Goal: Task Accomplishment & Management: Complete application form

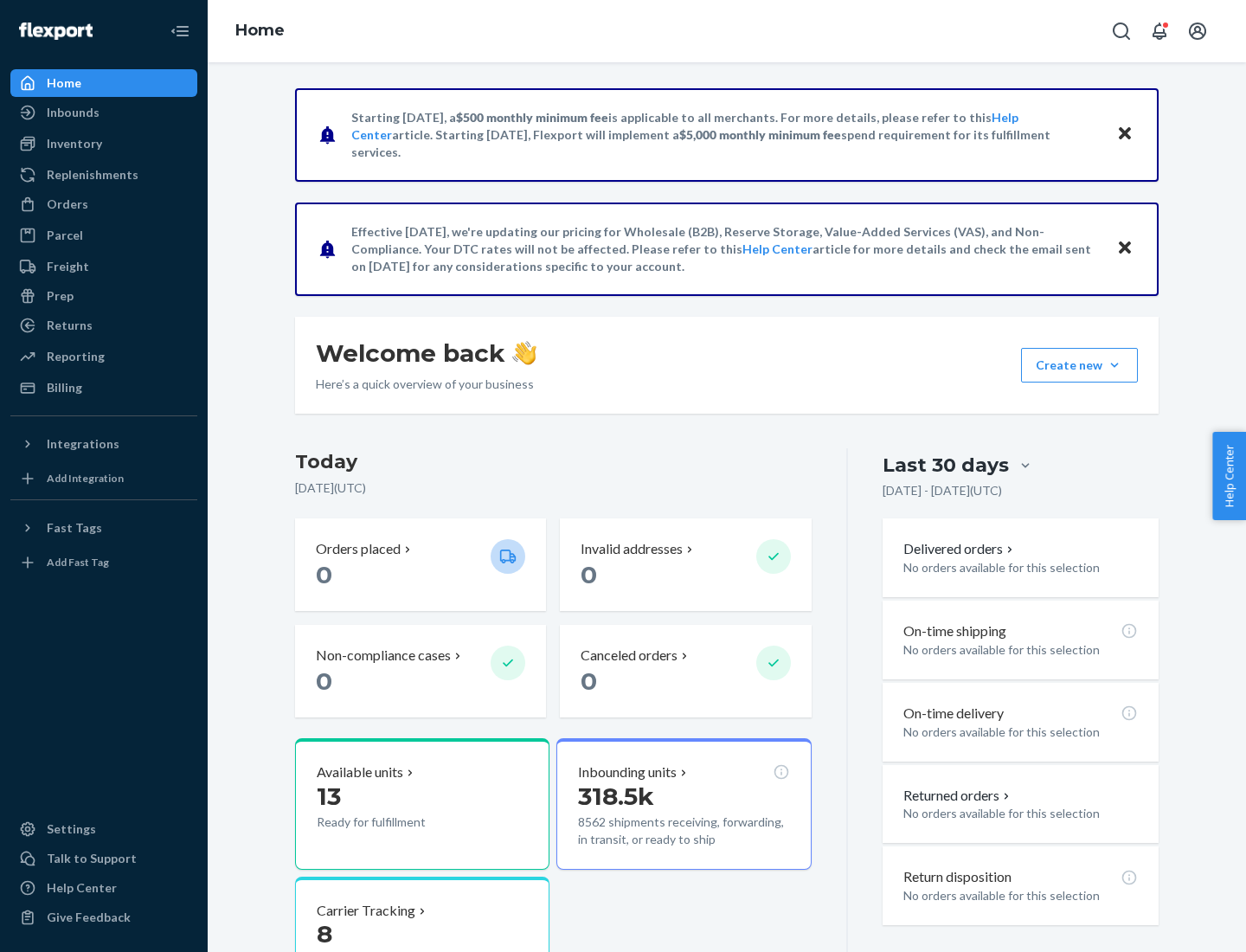
click at [1115, 365] on button "Create new Create new inbound Create new order Create new product" at bounding box center [1079, 365] width 117 height 35
click at [104, 113] on div "Inbounds" at bounding box center [104, 113] width 183 height 24
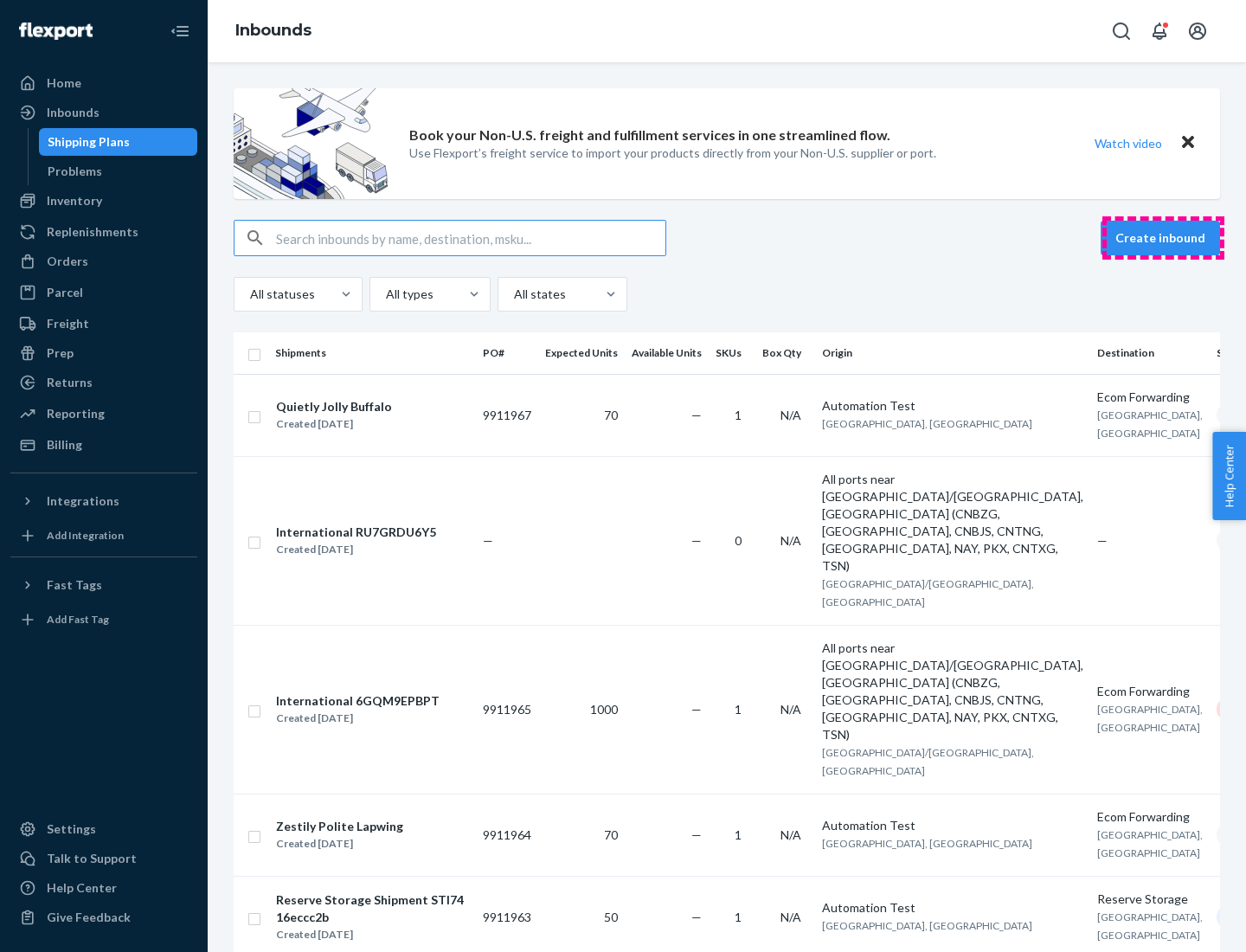
click at [1163, 238] on button "Create inbound" at bounding box center [1160, 238] width 120 height 35
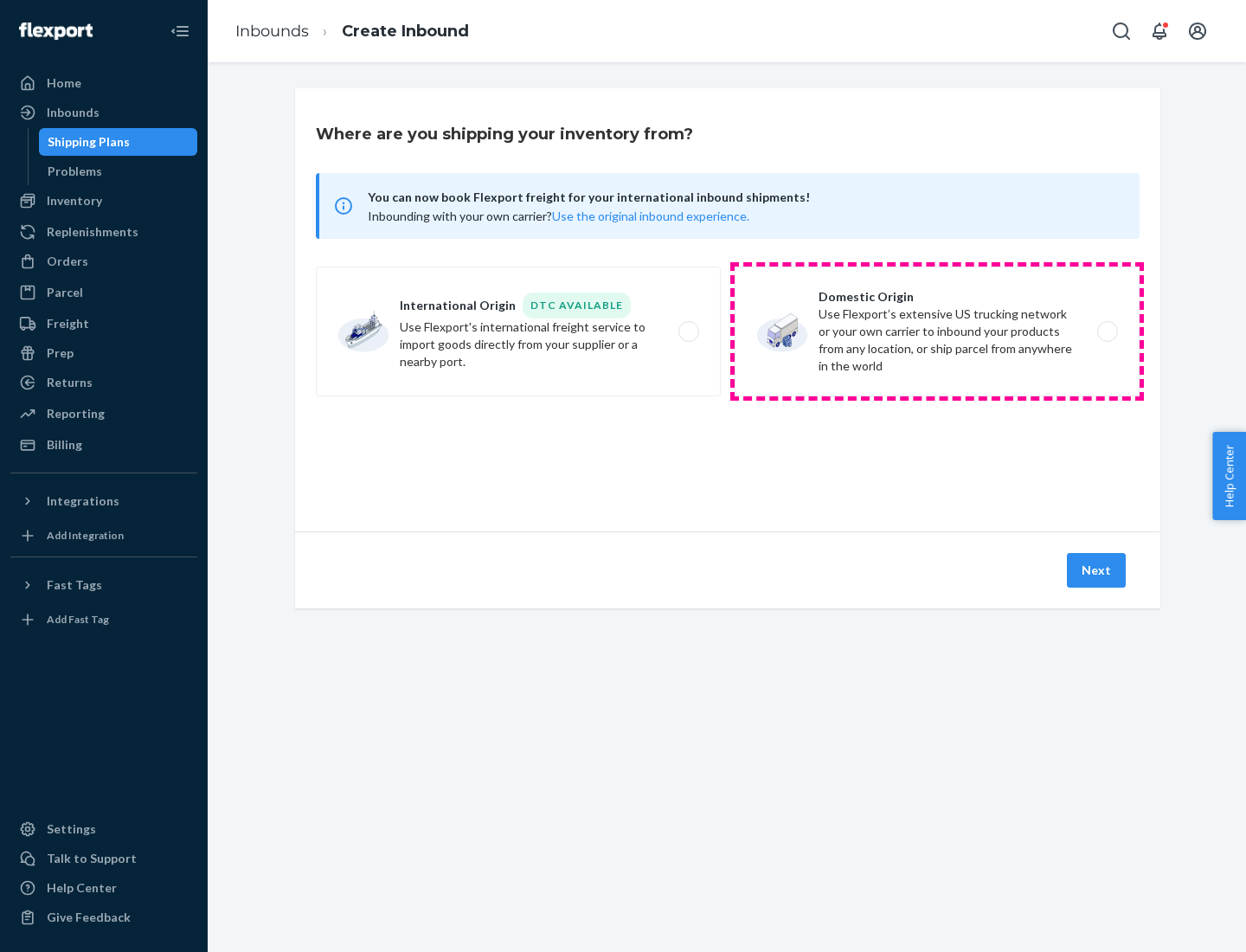
click at [937, 332] on label "Domestic Origin Use Flexport’s extensive US trucking network or your own carrie…" at bounding box center [937, 331] width 405 height 130
click at [1107, 332] on input "Domestic Origin Use Flexport’s extensive US trucking network or your own carrie…" at bounding box center [1112, 332] width 11 height 11
radio input "true"
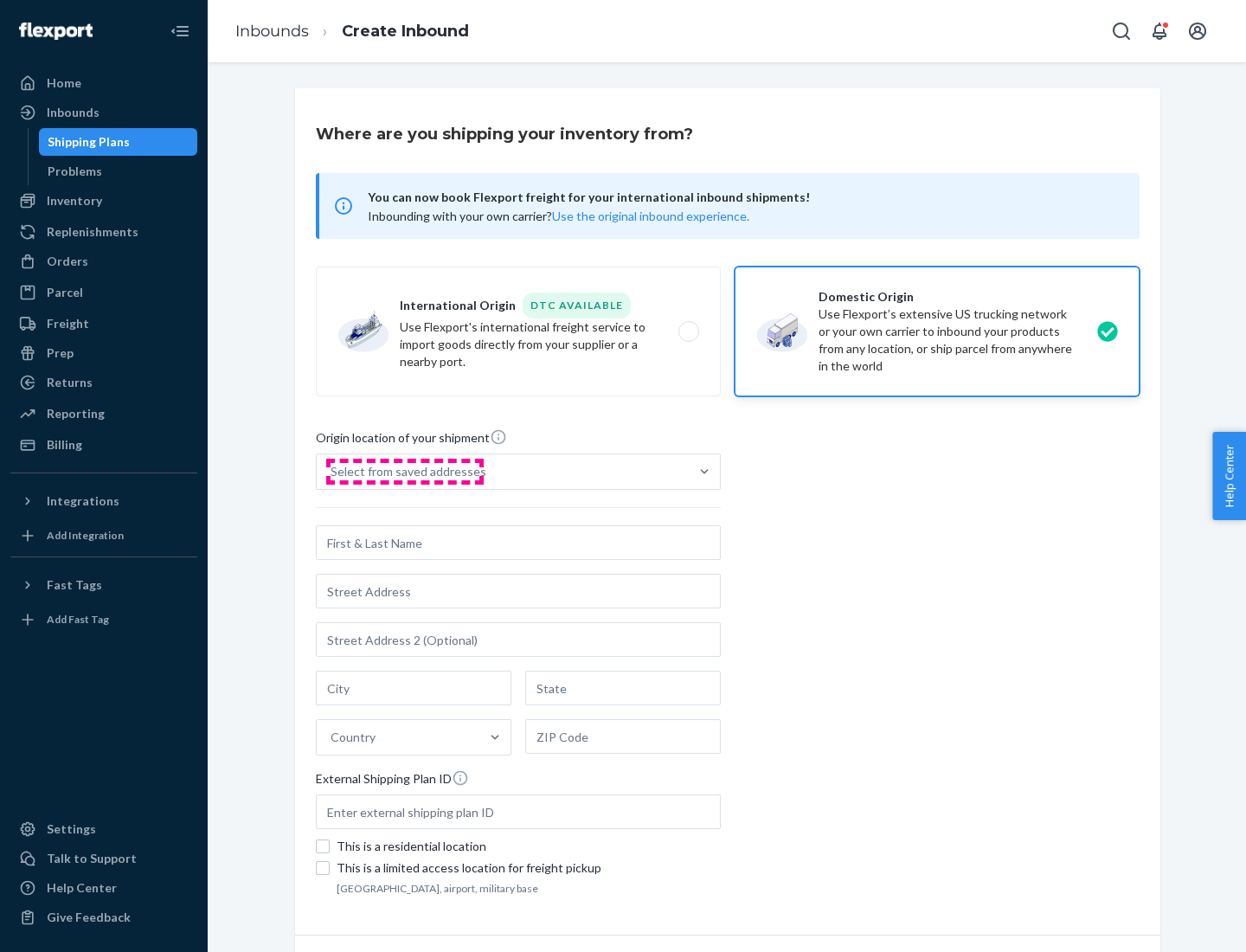
click at [404, 472] on div "Select from saved addresses" at bounding box center [409, 472] width 155 height 17
click at [333, 472] on input "Select from saved addresses" at bounding box center [332, 472] width 2 height 17
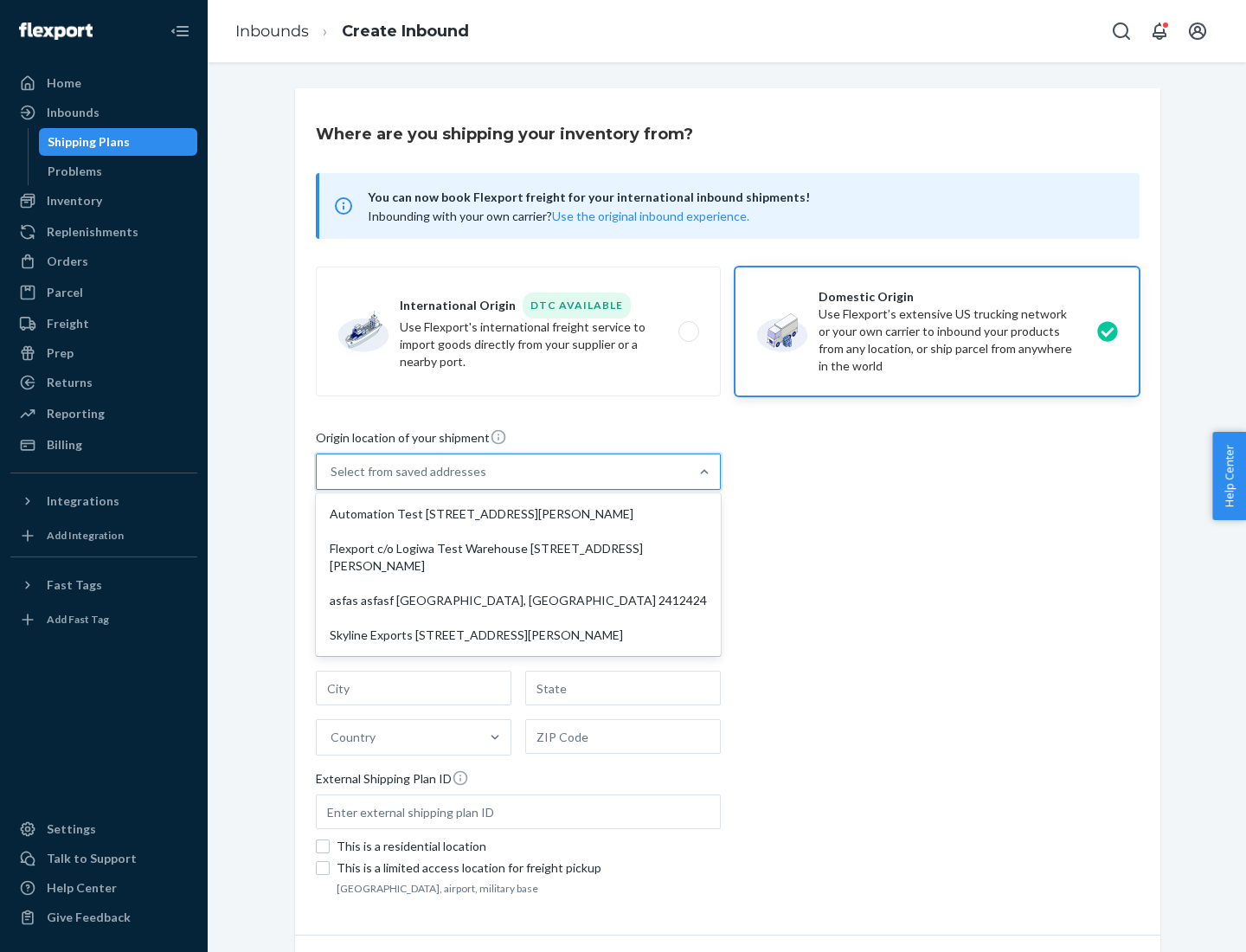
scroll to position [7, 0]
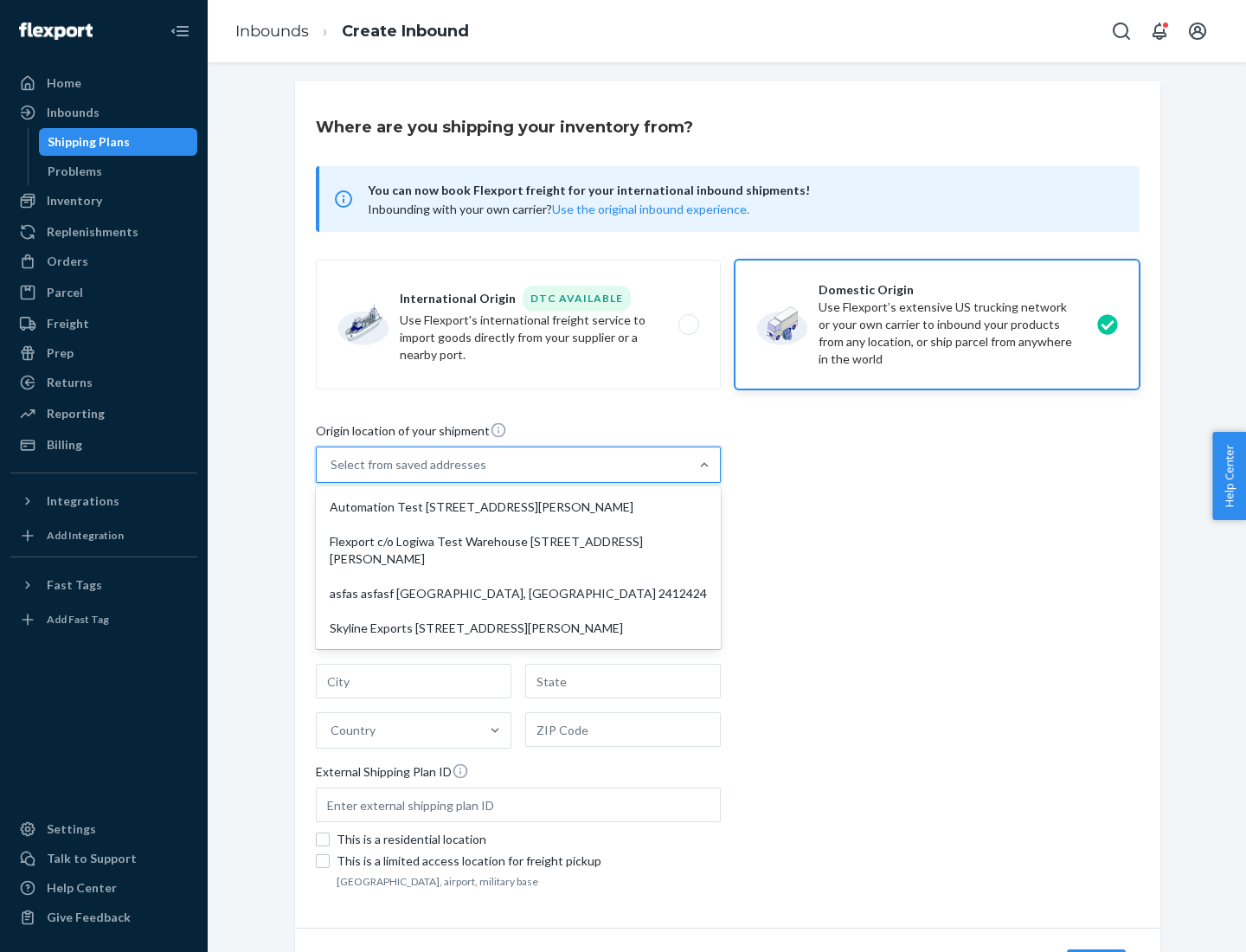
click at [519, 507] on div "Automation Test [STREET_ADDRESS][PERSON_NAME]" at bounding box center [519, 507] width 398 height 35
click at [333, 473] on input "option Automation Test [STREET_ADDRESS][PERSON_NAME] focused, 1 of 4. 4 results…" at bounding box center [332, 465] width 2 height 17
type input "Automation Test"
type input "9th Floor"
type input "[GEOGRAPHIC_DATA]"
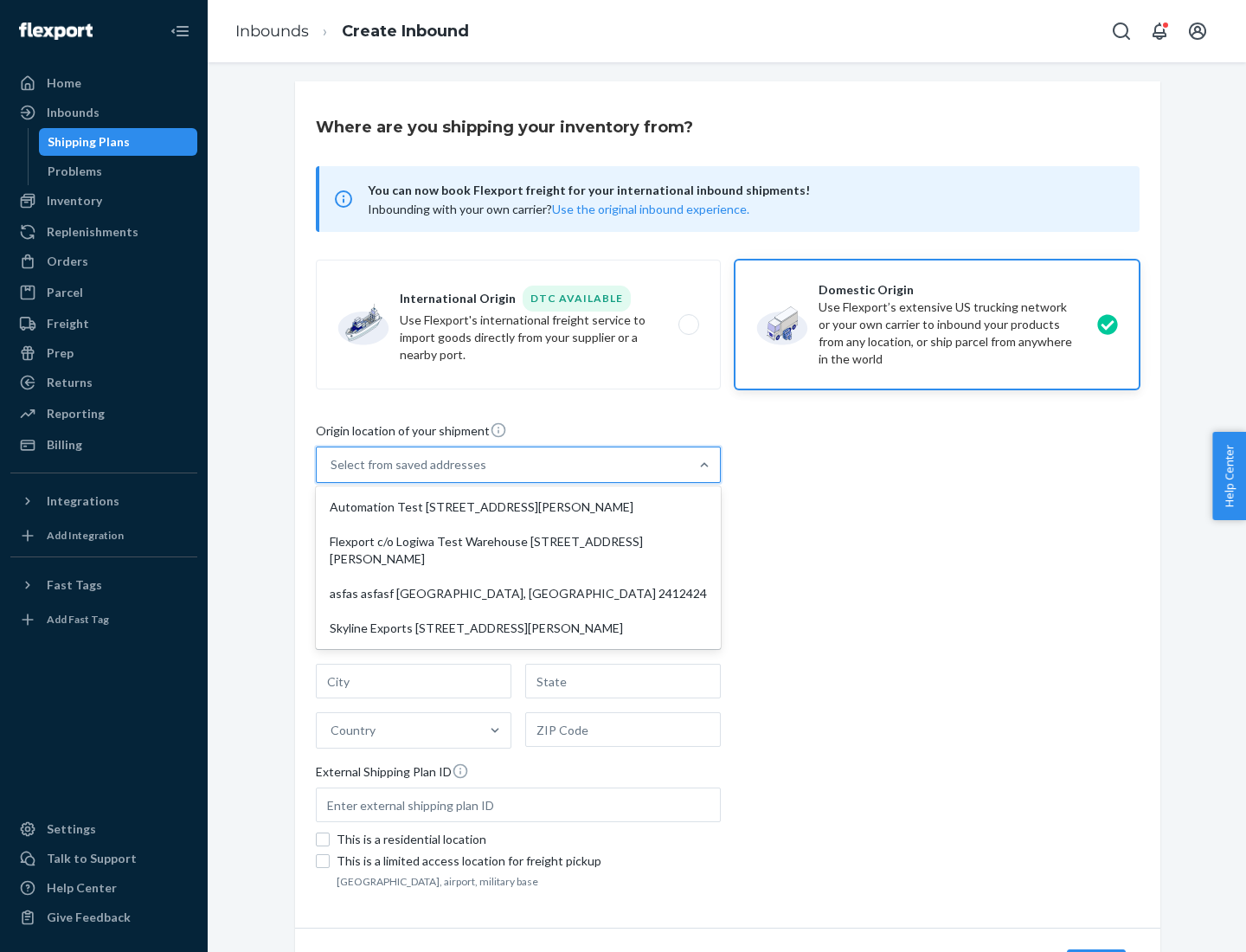
type input "CA"
type input "94104"
type input "[STREET_ADDRESS][PERSON_NAME]"
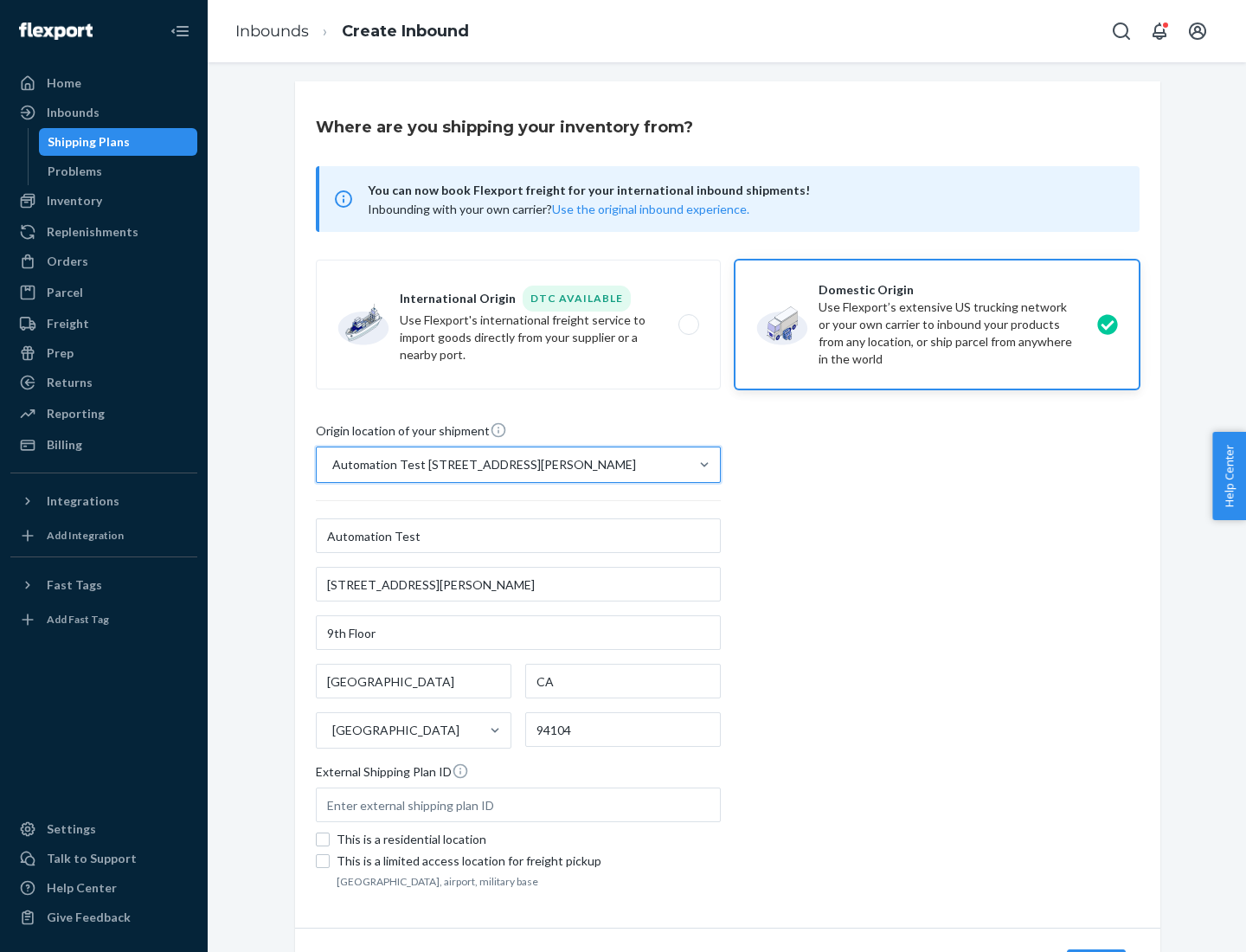
scroll to position [101, 0]
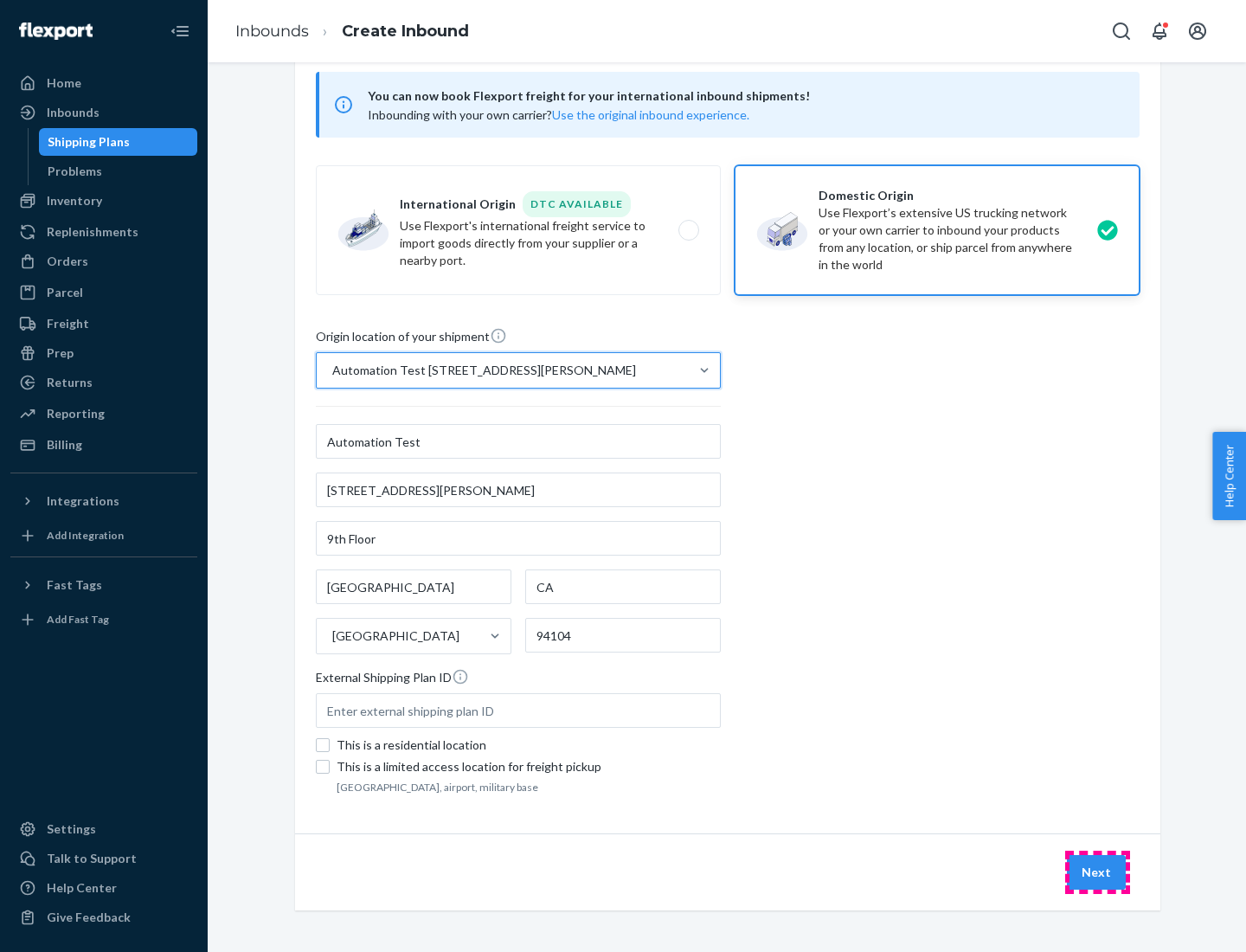
click at [1098, 873] on button "Next" at bounding box center [1096, 873] width 59 height 35
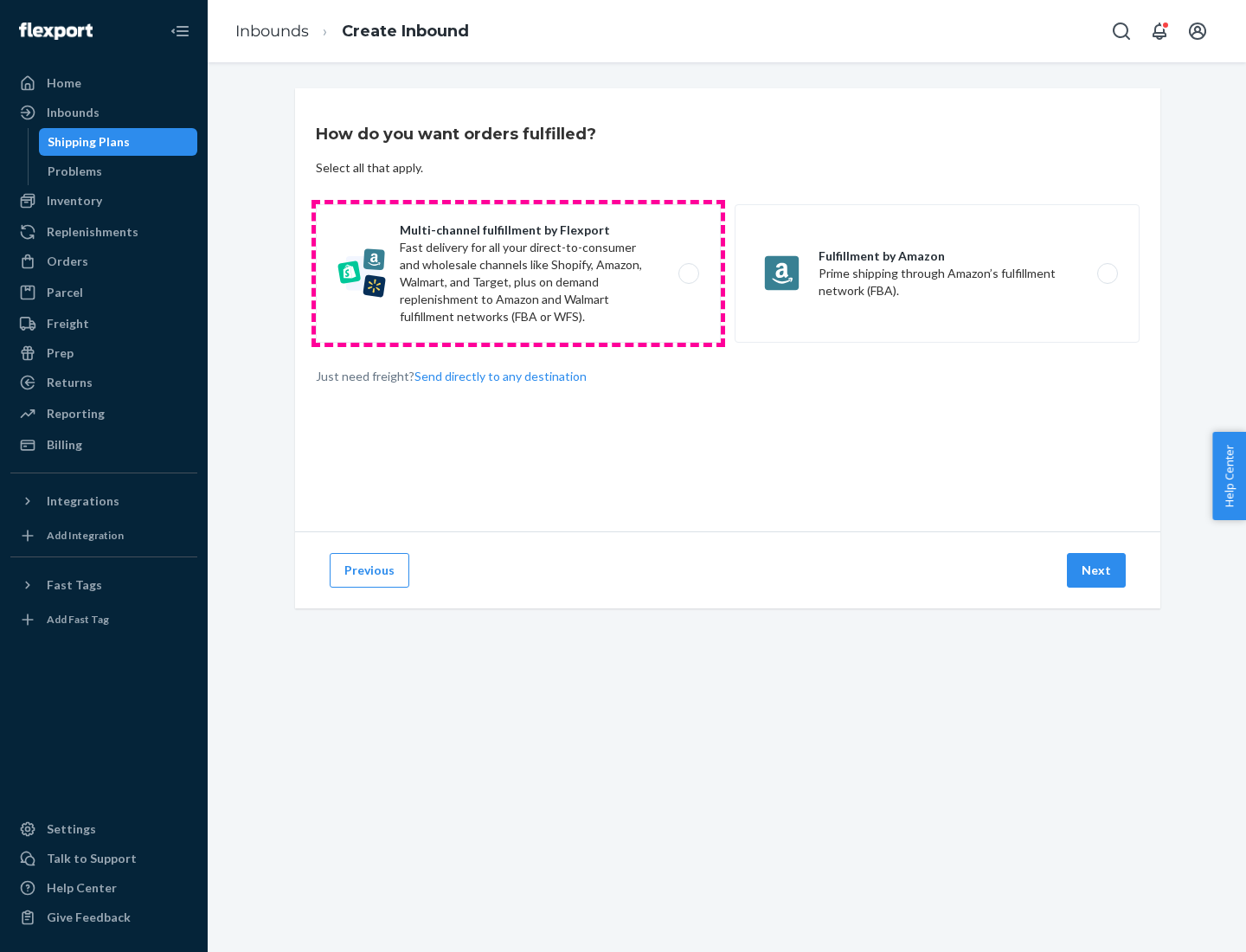
click at [519, 273] on label "Multi-channel fulfillment by Flexport Fast delivery for all your direct-to-cons…" at bounding box center [519, 273] width 405 height 139
click at [688, 273] on input "Multi-channel fulfillment by Flexport Fast delivery for all your direct-to-cons…" at bounding box center [693, 273] width 11 height 11
radio input "true"
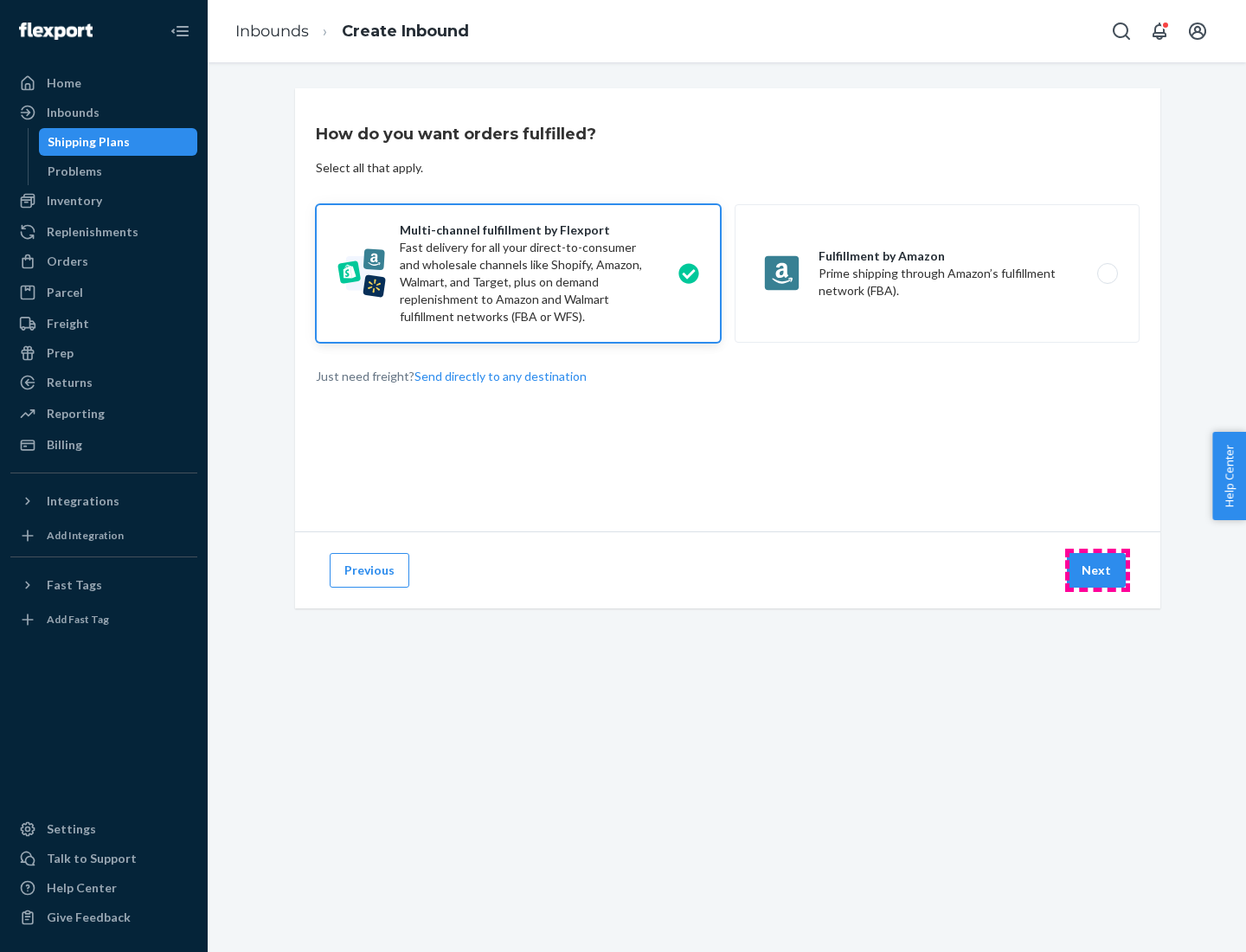
click at [1098, 570] on button "Next" at bounding box center [1096, 570] width 59 height 35
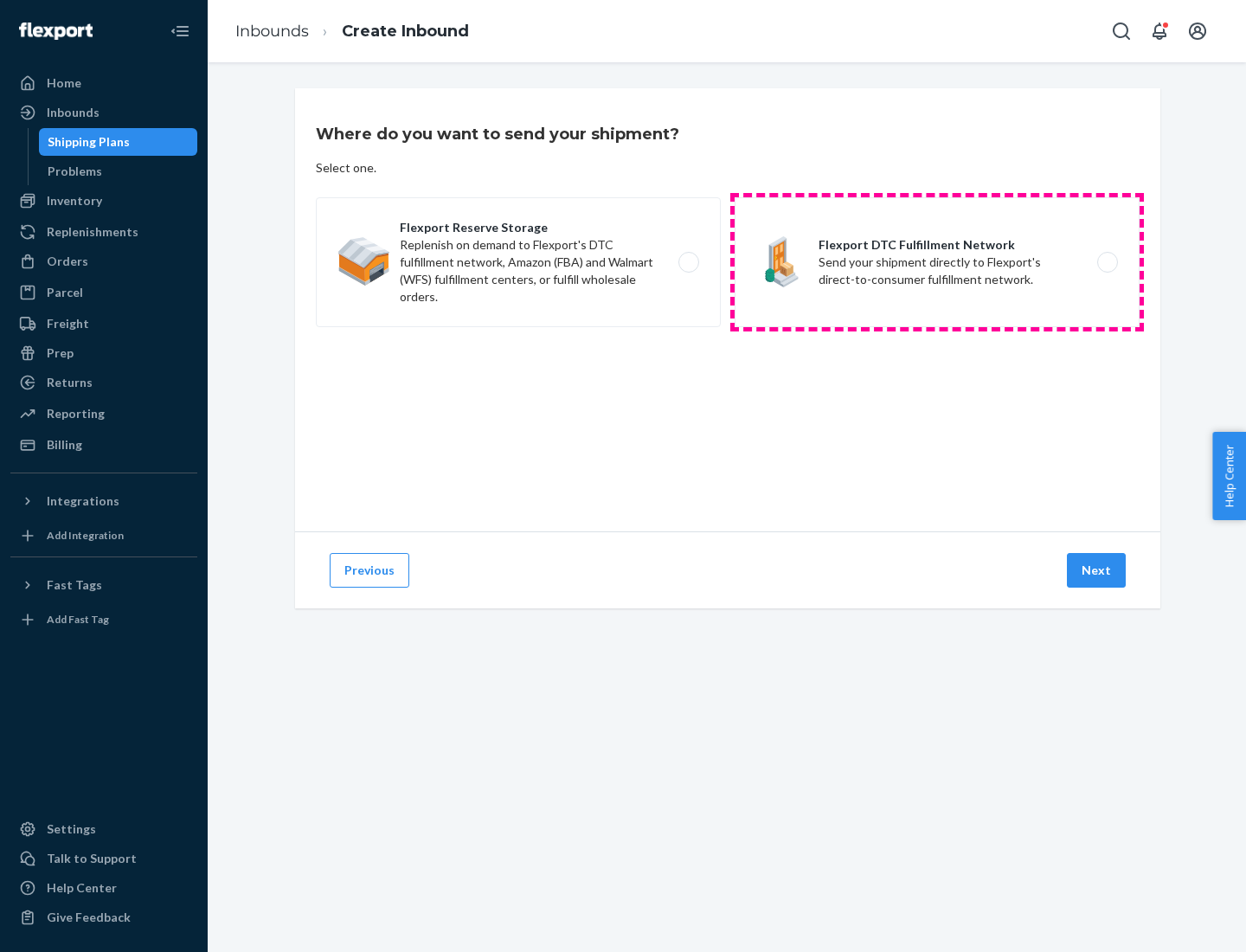
click at [937, 262] on label "Flexport DTC Fulfillment Network Send your shipment directly to Flexport's dire…" at bounding box center [937, 262] width 405 height 130
click at [1107, 262] on input "Flexport DTC Fulfillment Network Send your shipment directly to Flexport's dire…" at bounding box center [1112, 262] width 11 height 11
radio input "true"
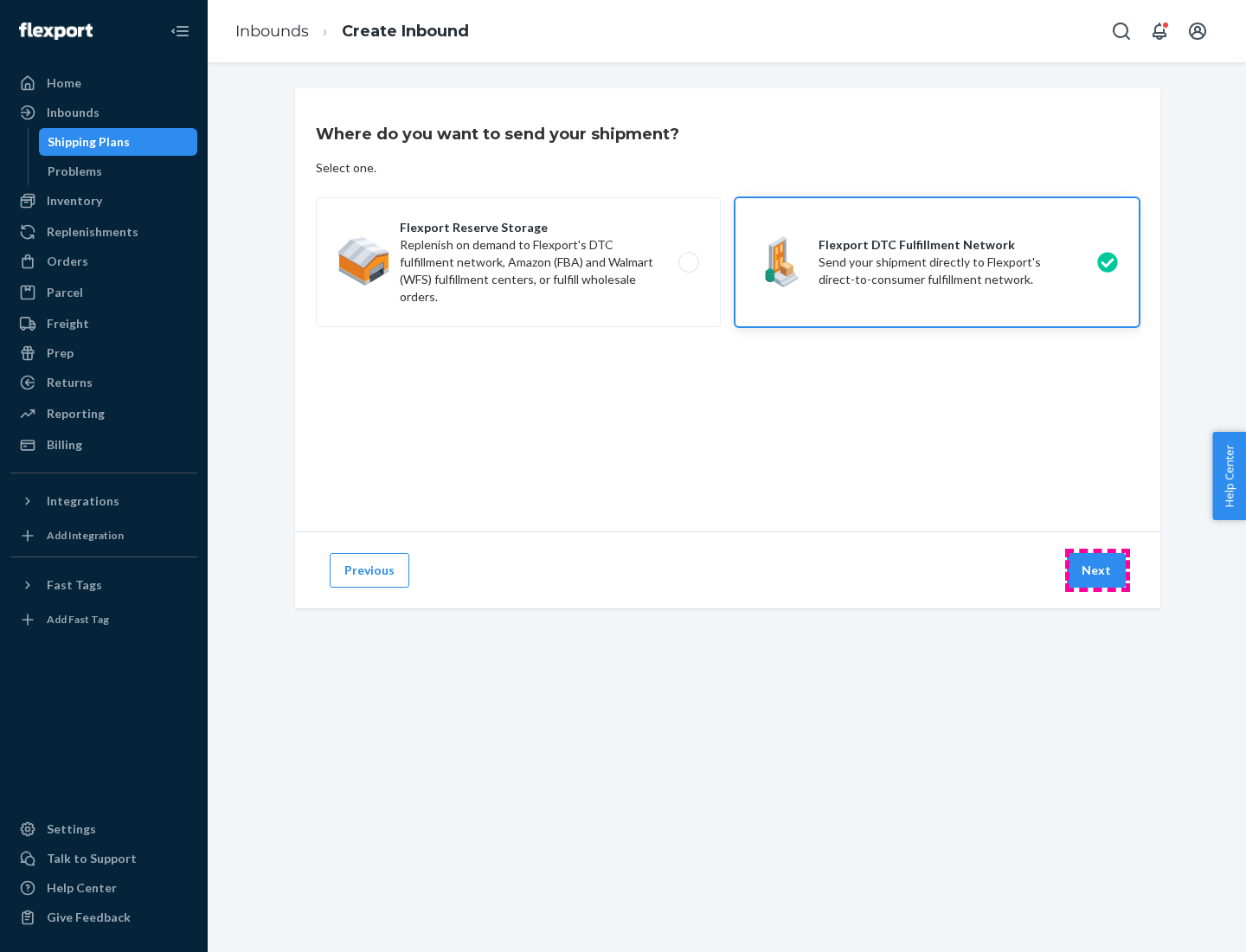
click at [1098, 570] on button "Next" at bounding box center [1096, 570] width 59 height 35
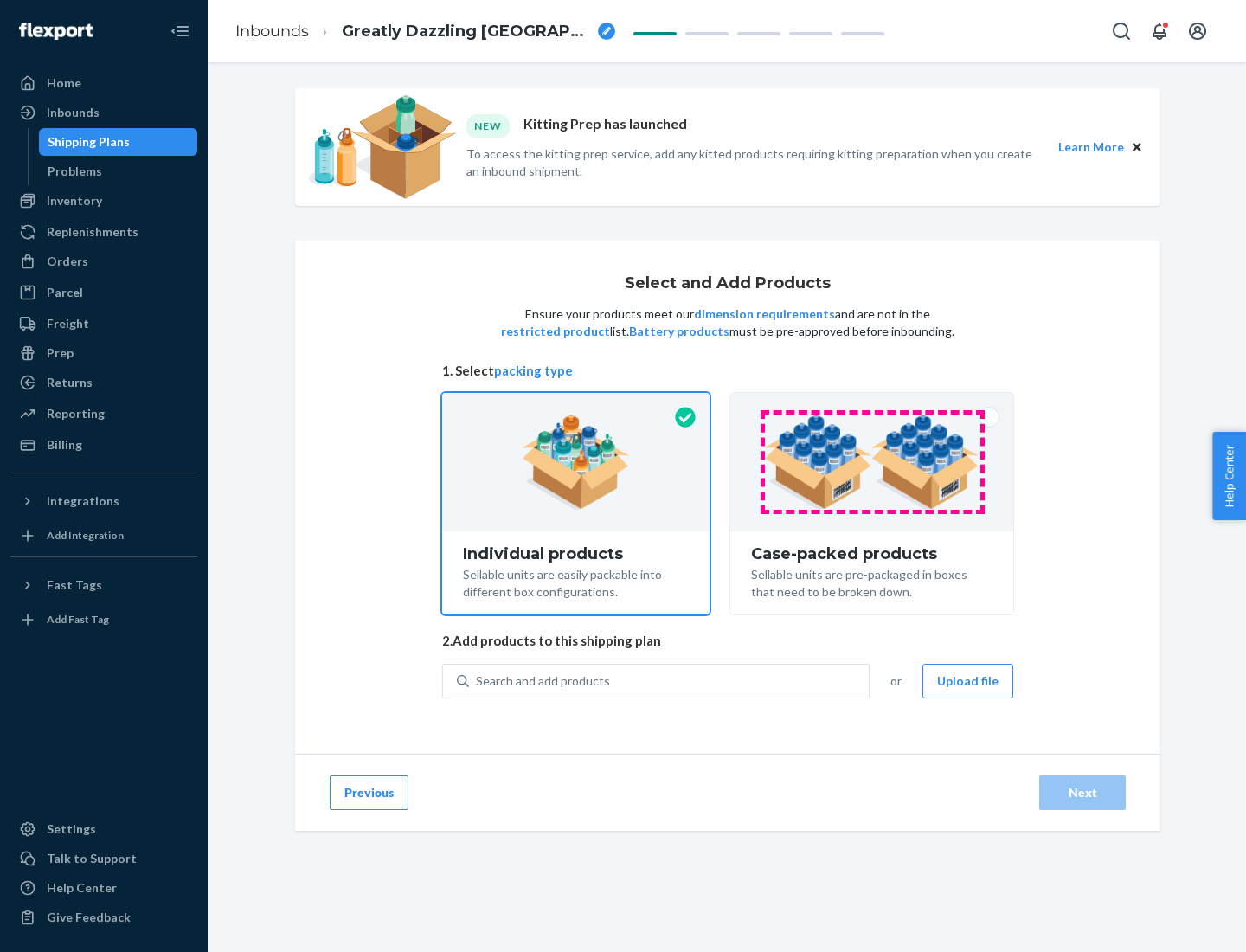
click at [872, 462] on img at bounding box center [871, 462] width 216 height 95
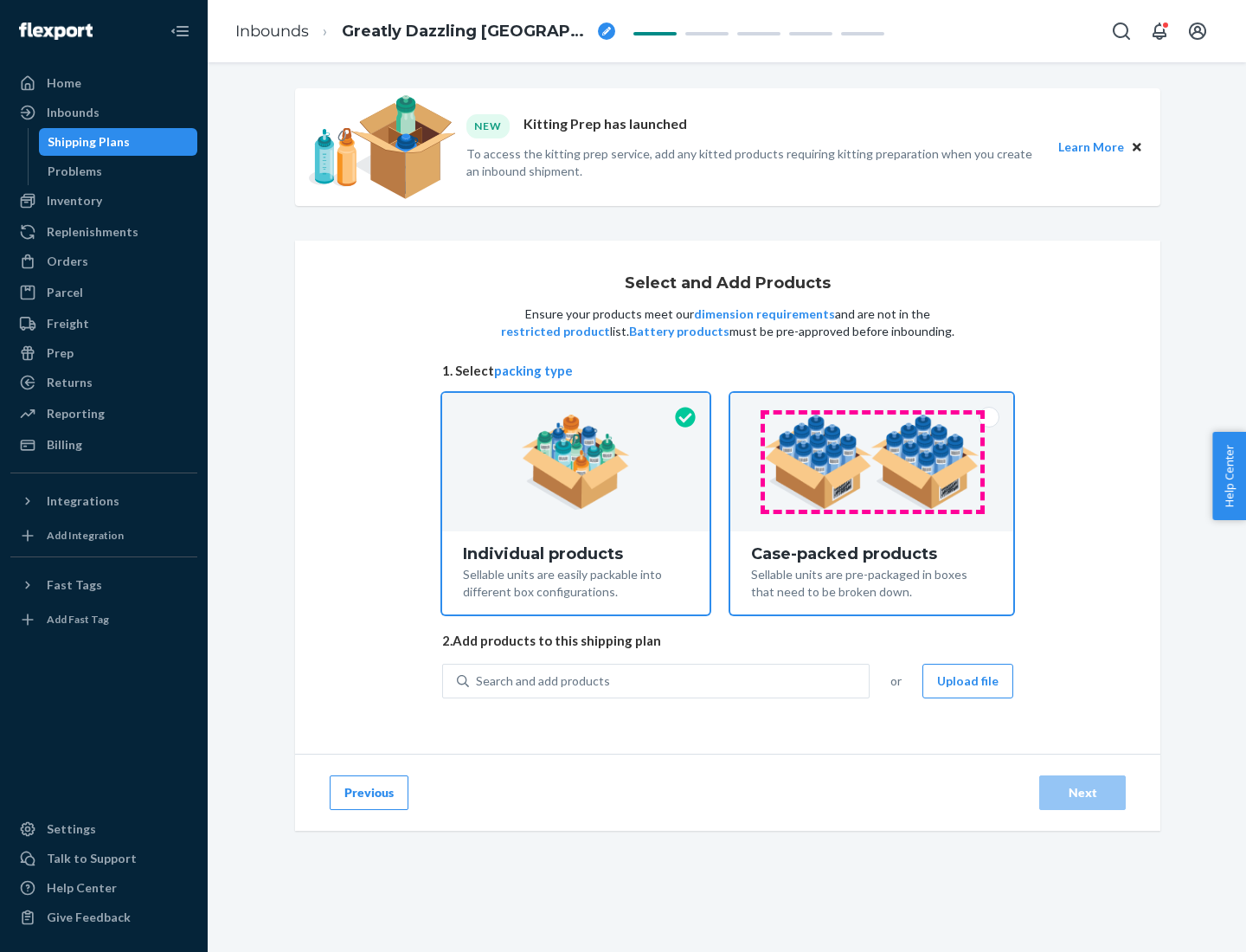
click at [872, 404] on input "Case-packed products Sellable units are pre-packaged in boxes that need to be b…" at bounding box center [871, 398] width 11 height 11
radio input "true"
radio input "false"
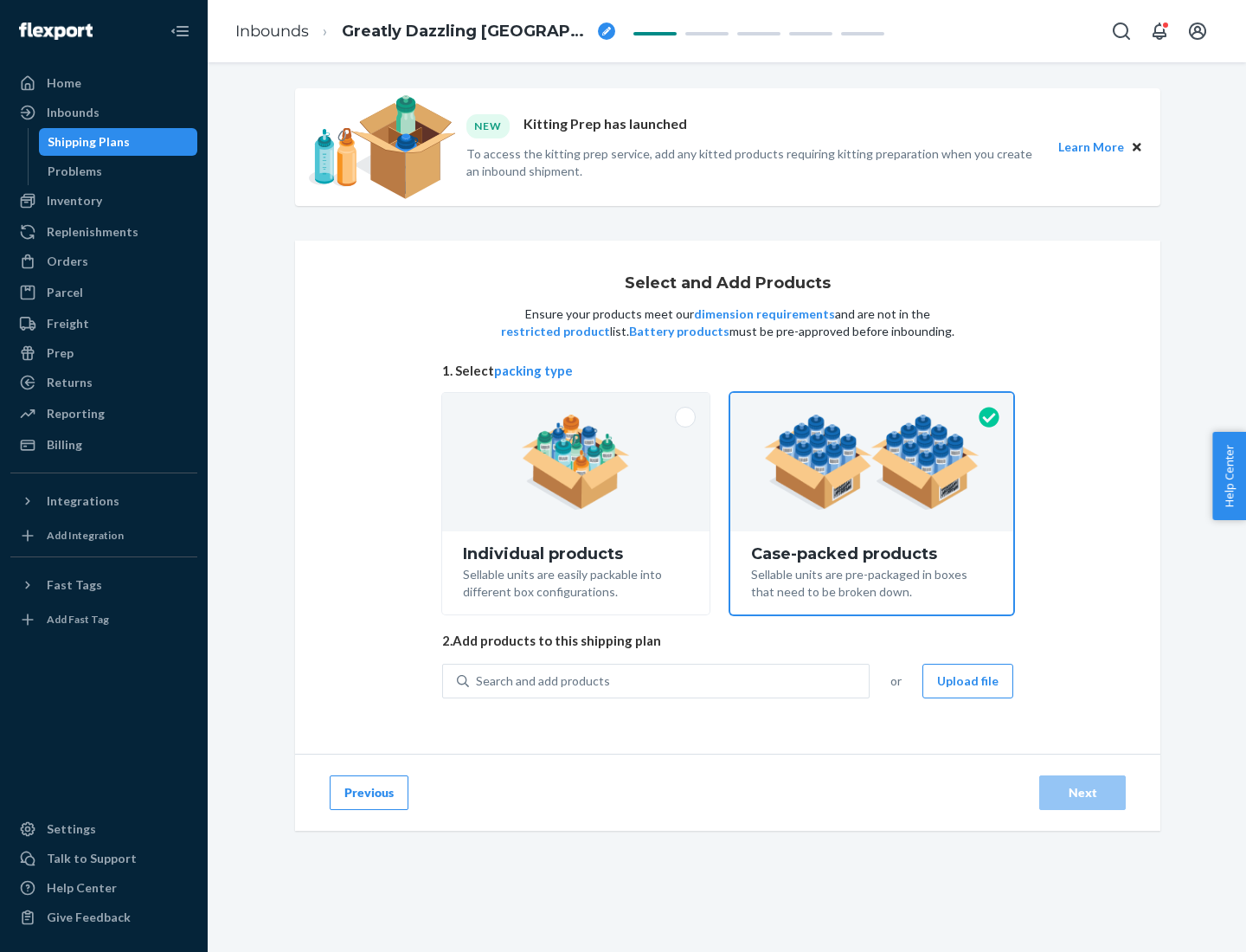
click at [670, 680] on div "Search and add products" at bounding box center [669, 681] width 400 height 31
click at [478, 680] on input "Search and add products" at bounding box center [477, 681] width 2 height 17
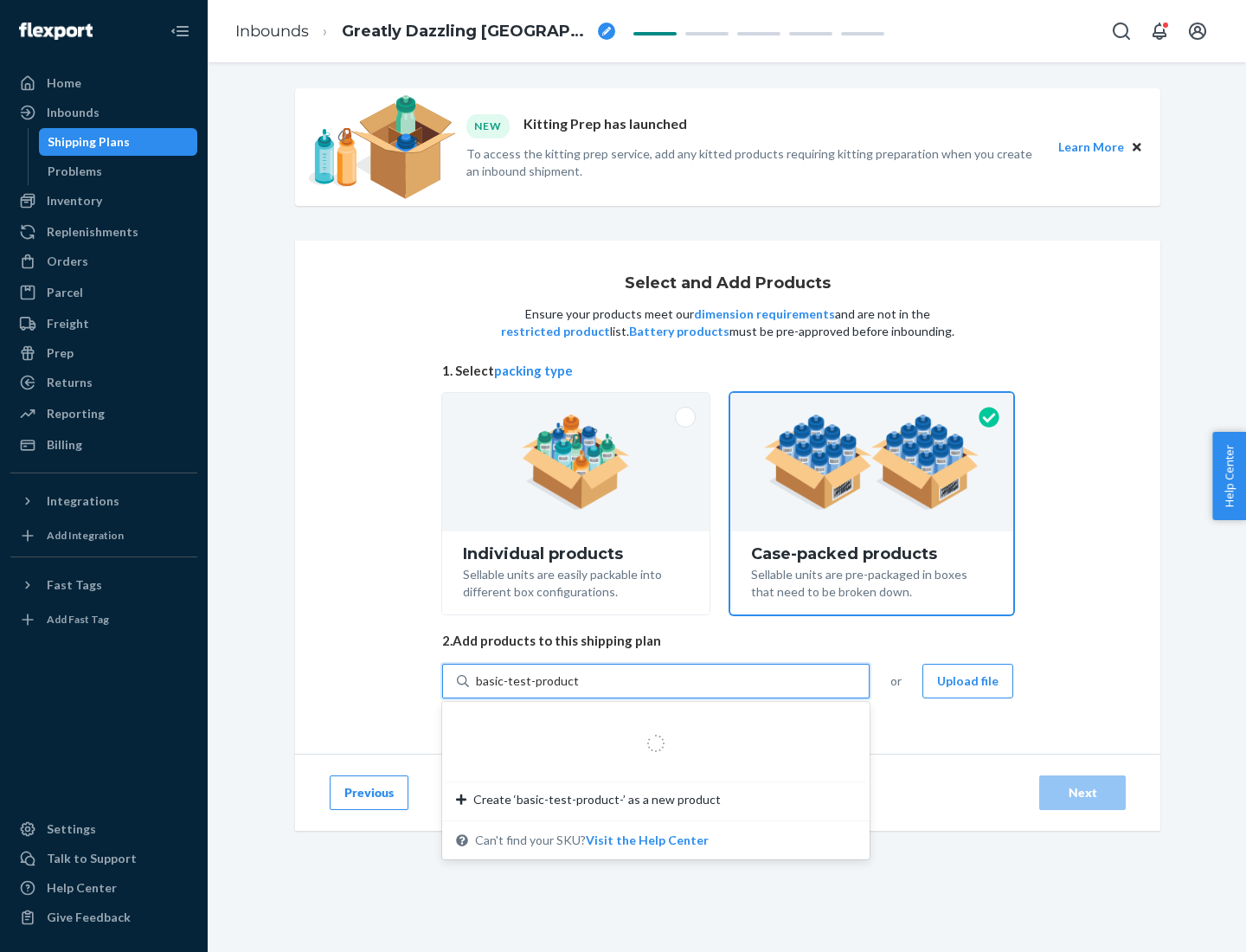
type input "basic-test-product-1"
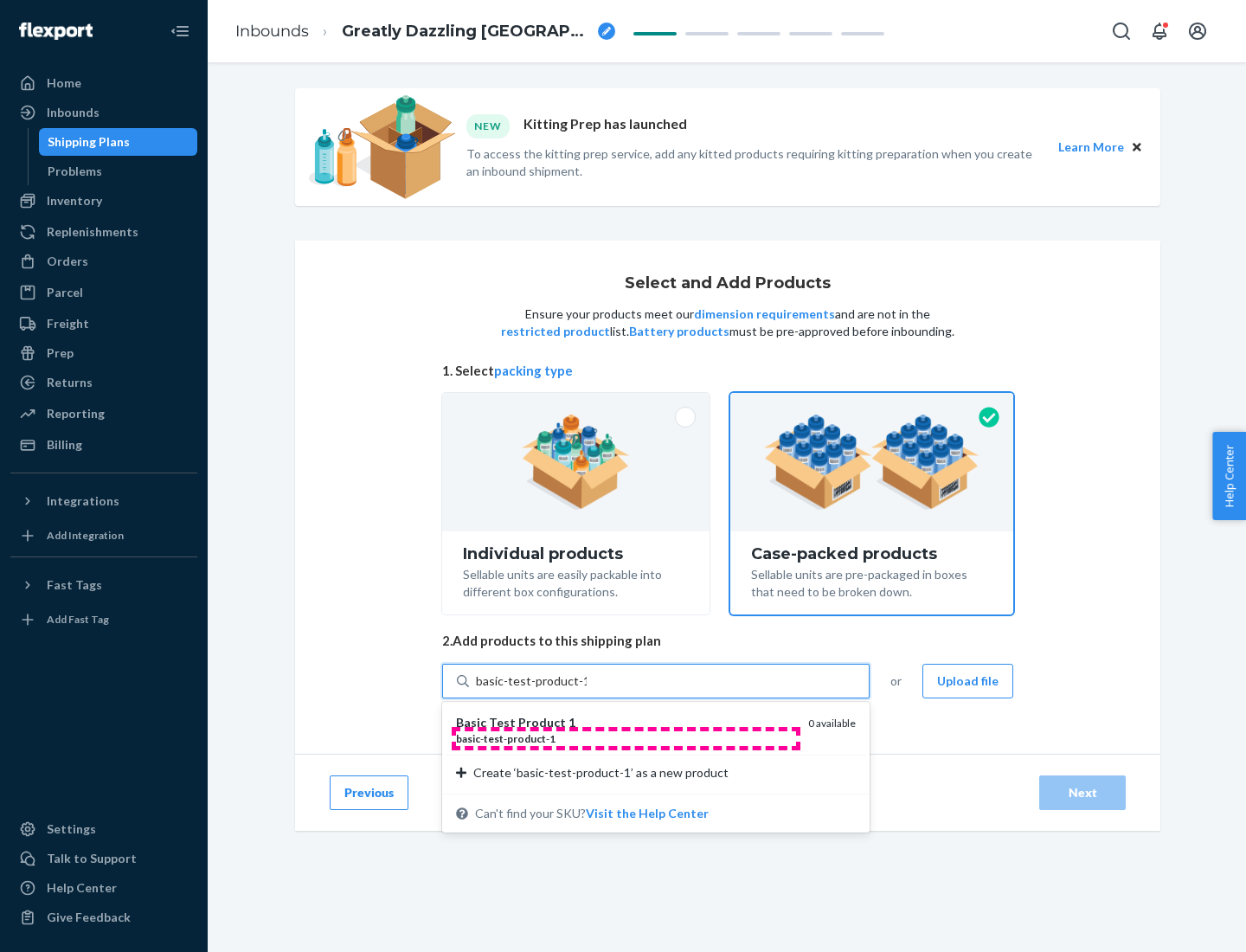
click at [626, 738] on div "basic - test - product - 1" at bounding box center [625, 738] width 339 height 15
click at [587, 690] on input "basic-test-product-1" at bounding box center [531, 681] width 111 height 17
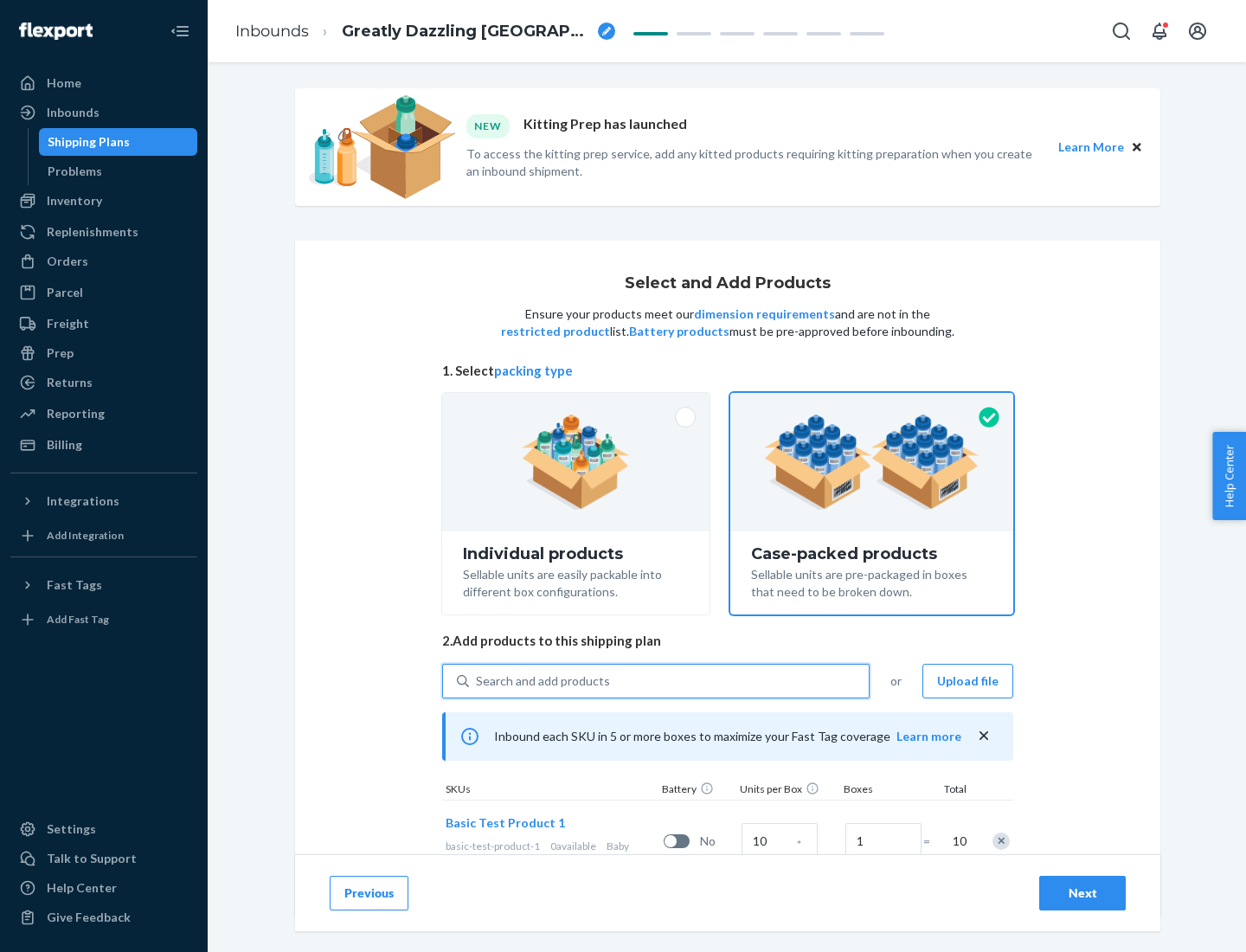
scroll to position [62, 0]
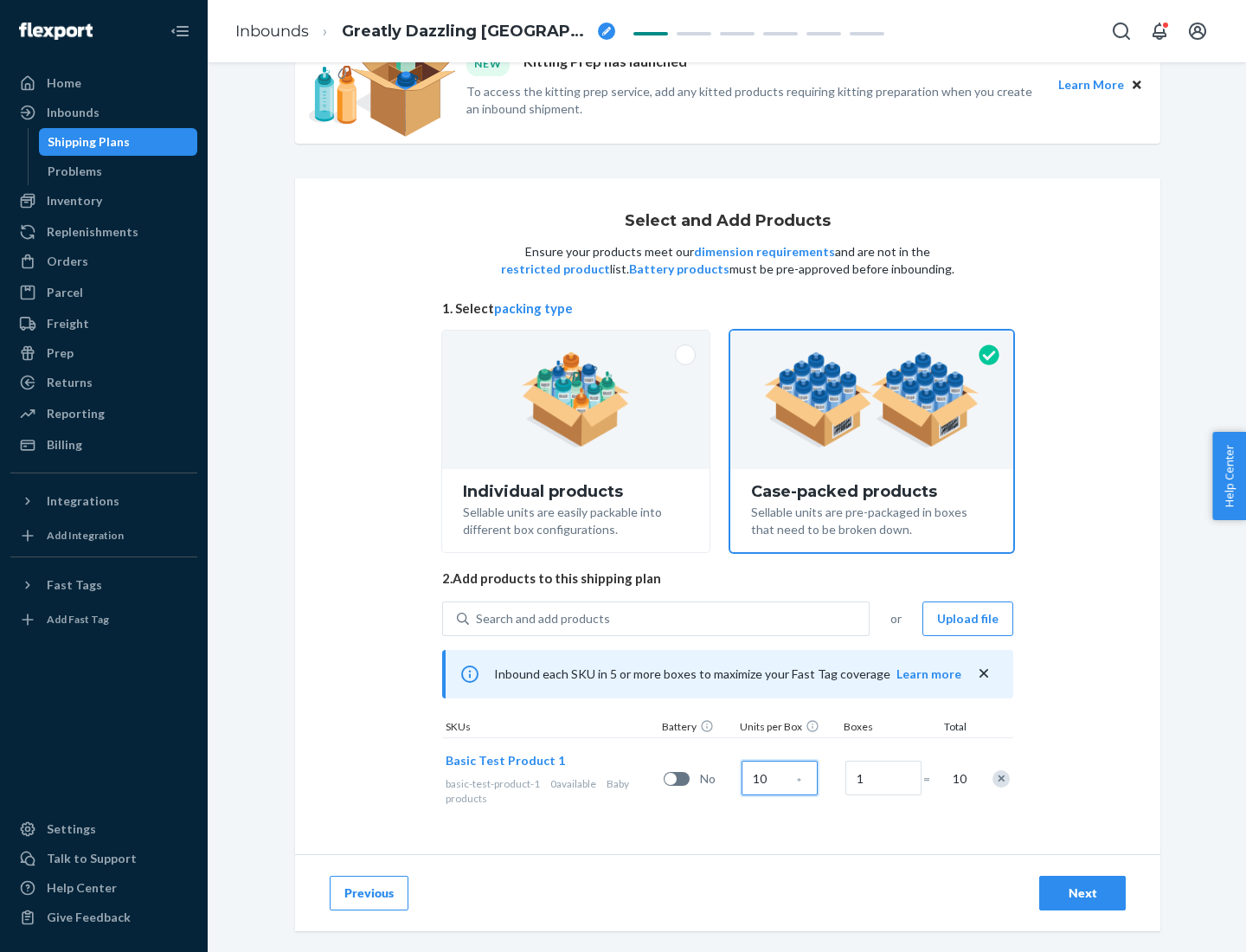
type input "10"
type input "7"
click at [1083, 893] on div "Next" at bounding box center [1082, 893] width 57 height 17
radio input "true"
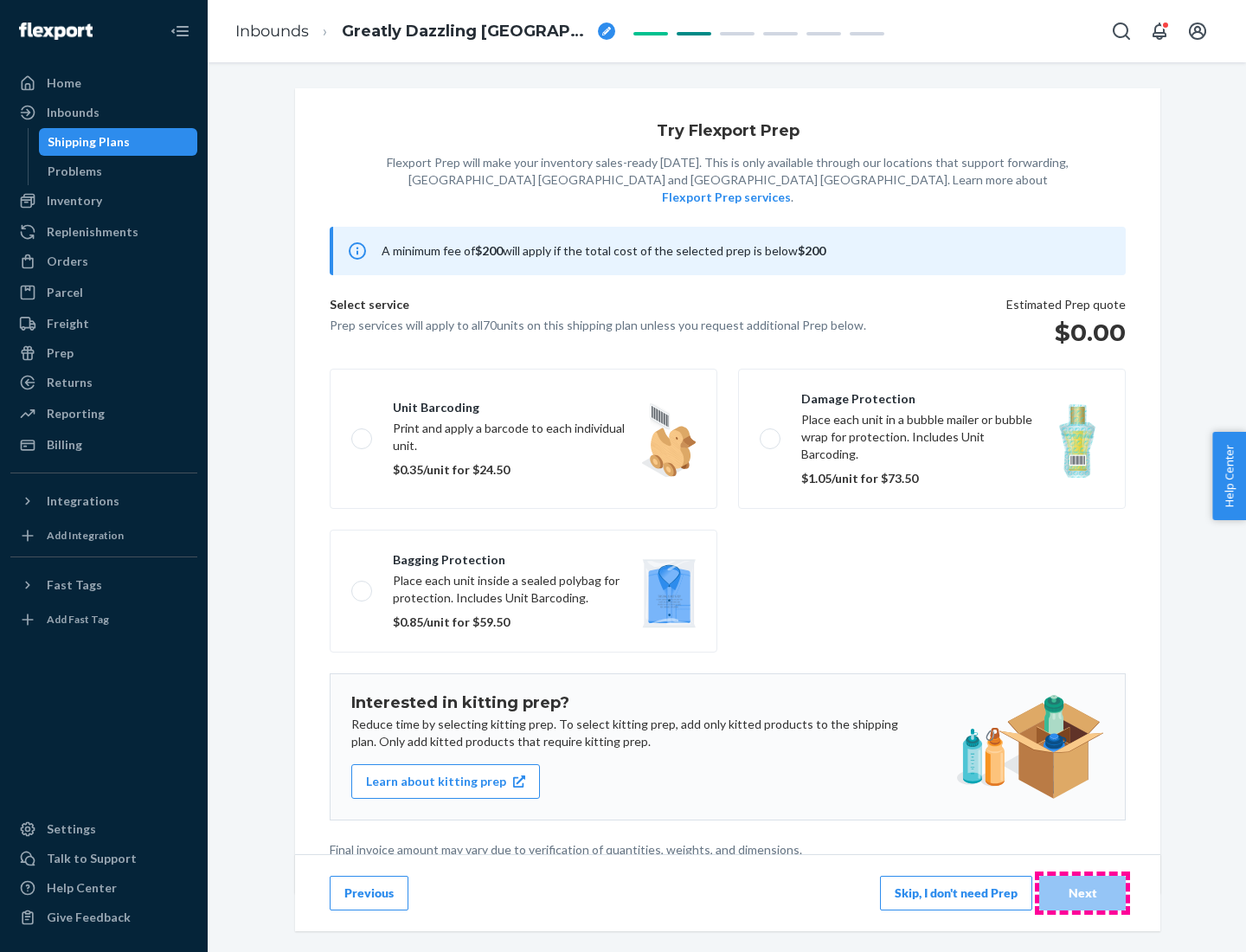
scroll to position [4, 0]
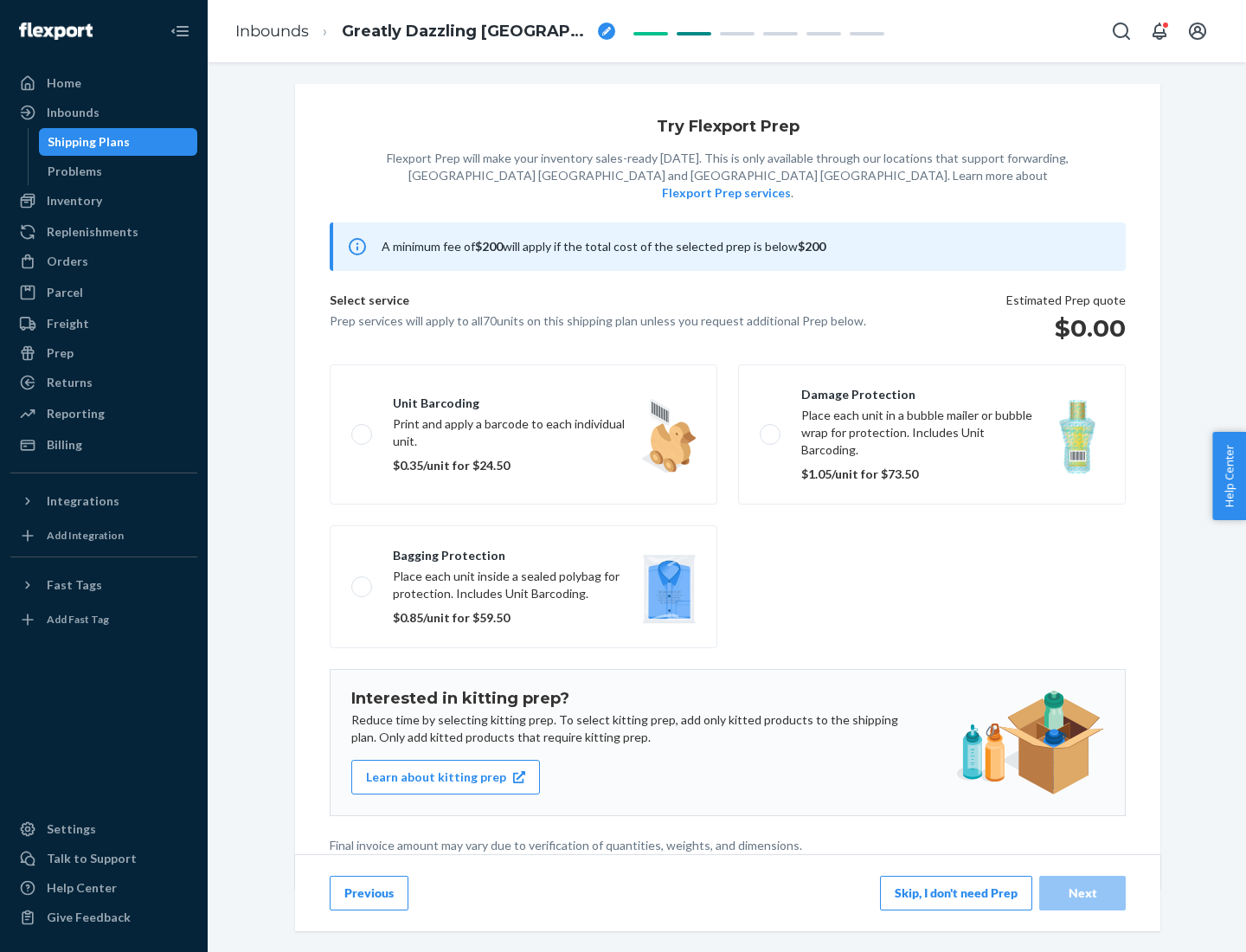
click at [524, 551] on label "Bagging protection Place each unit inside a sealed polybag for protection. Incl…" at bounding box center [524, 587] width 388 height 123
click at [362, 581] on input "Bagging protection Place each unit inside a sealed polybag for protection. Incl…" at bounding box center [356, 586] width 11 height 11
checkbox input "true"
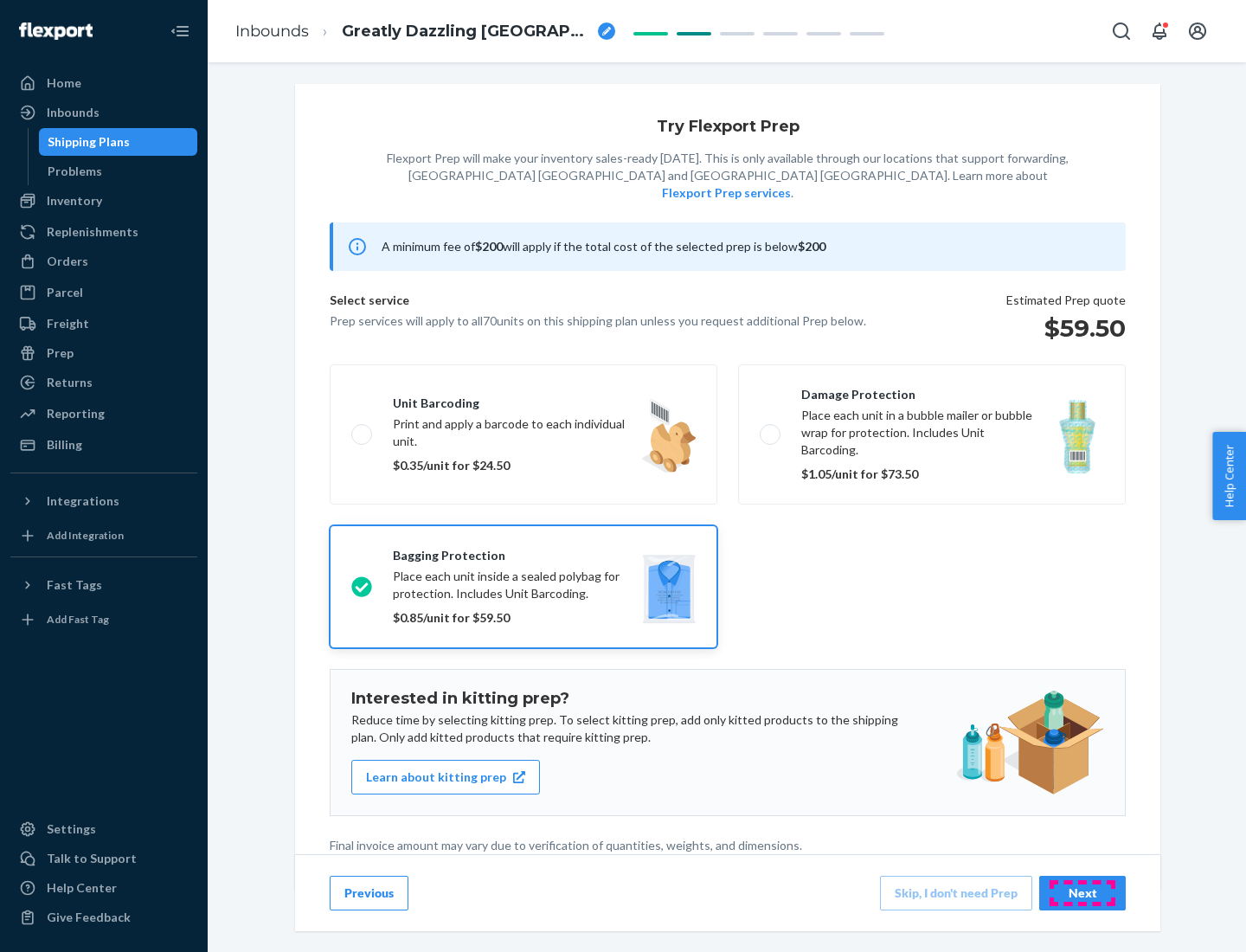
click at [1083, 893] on div "Next" at bounding box center [1082, 893] width 57 height 17
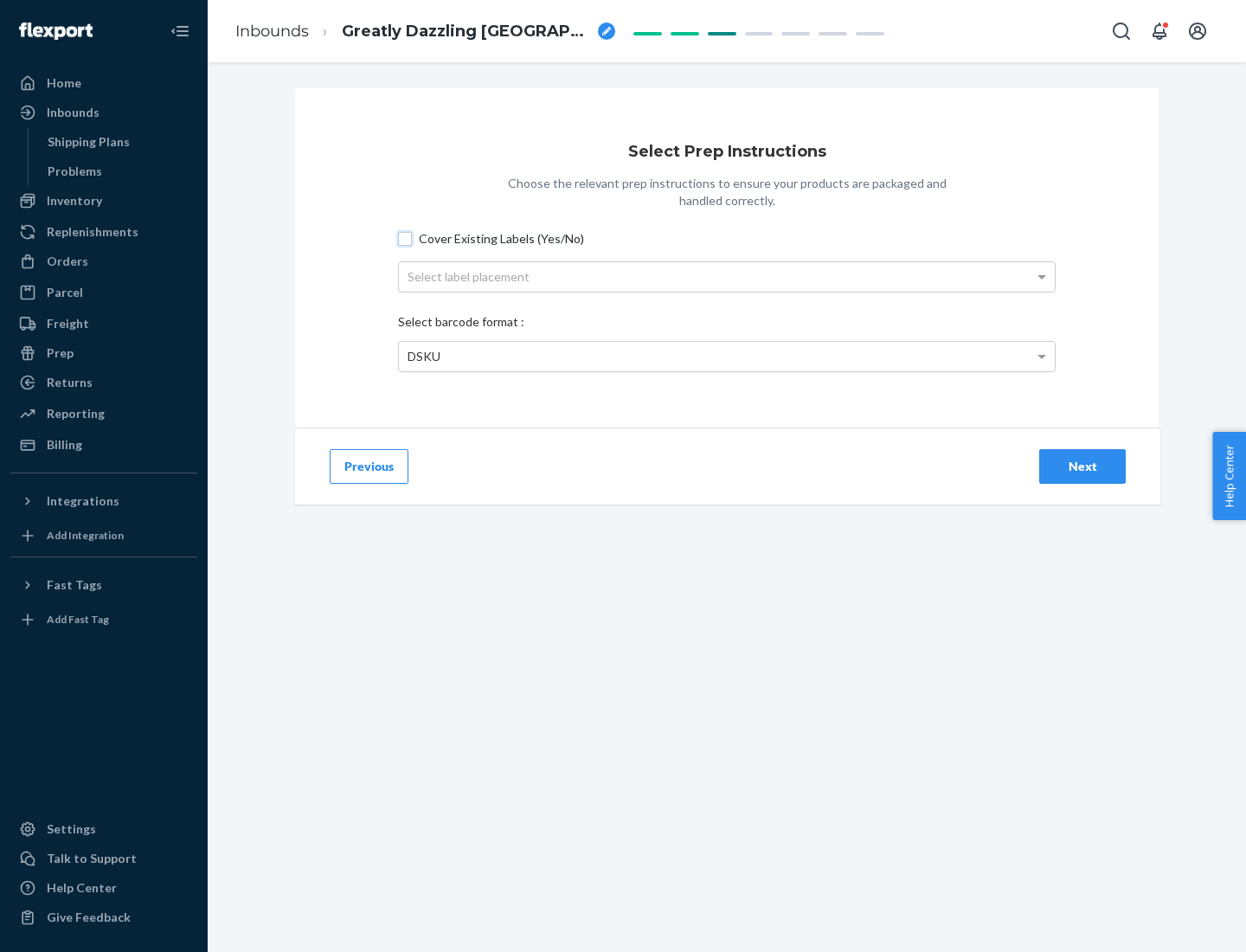
click at [405, 238] on input "Cover Existing Labels (Yes/No)" at bounding box center [405, 239] width 14 height 14
checkbox input "true"
click at [727, 276] on div "Select label placement" at bounding box center [726, 277] width 656 height 30
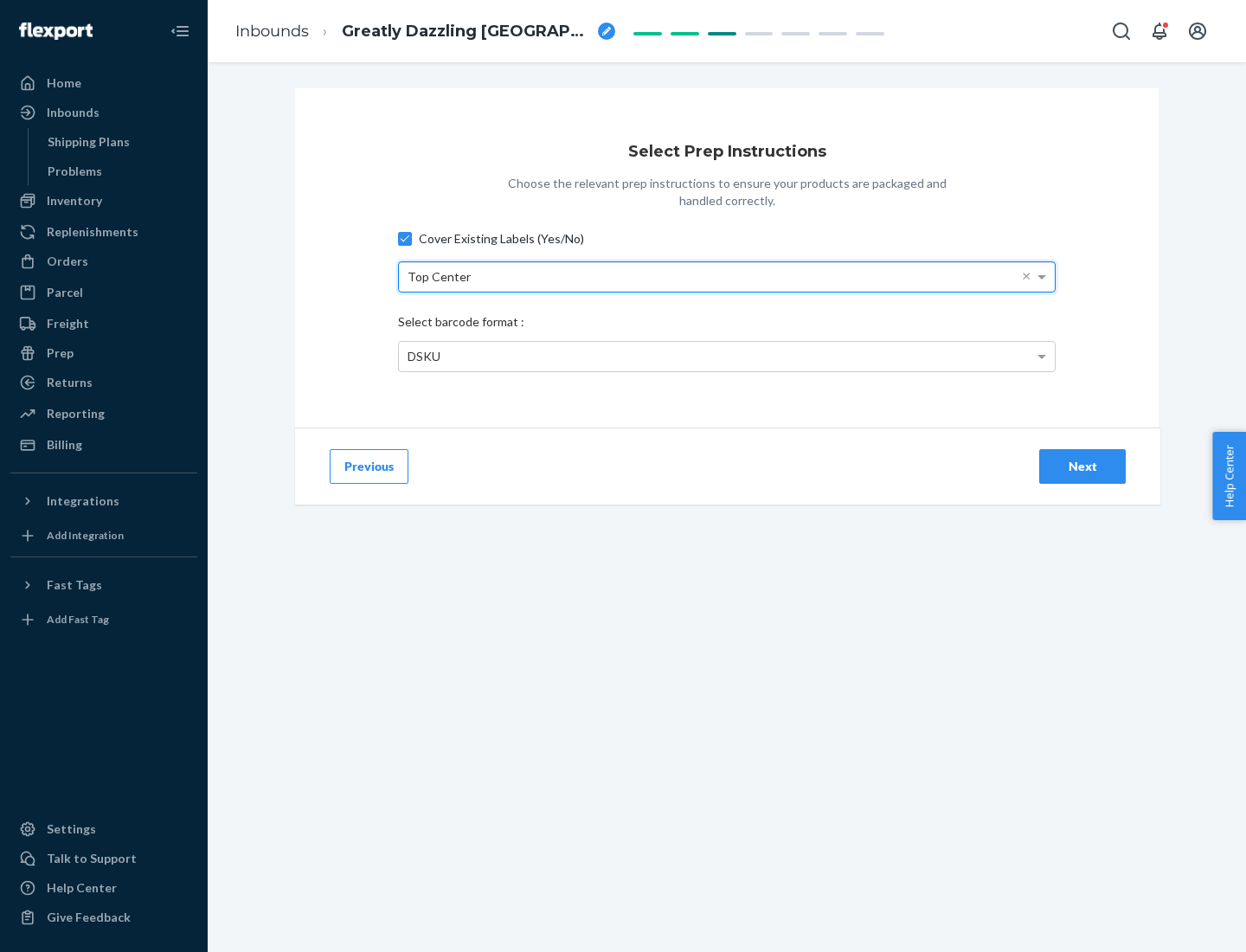
click at [727, 355] on div "DSKU" at bounding box center [726, 356] width 656 height 30
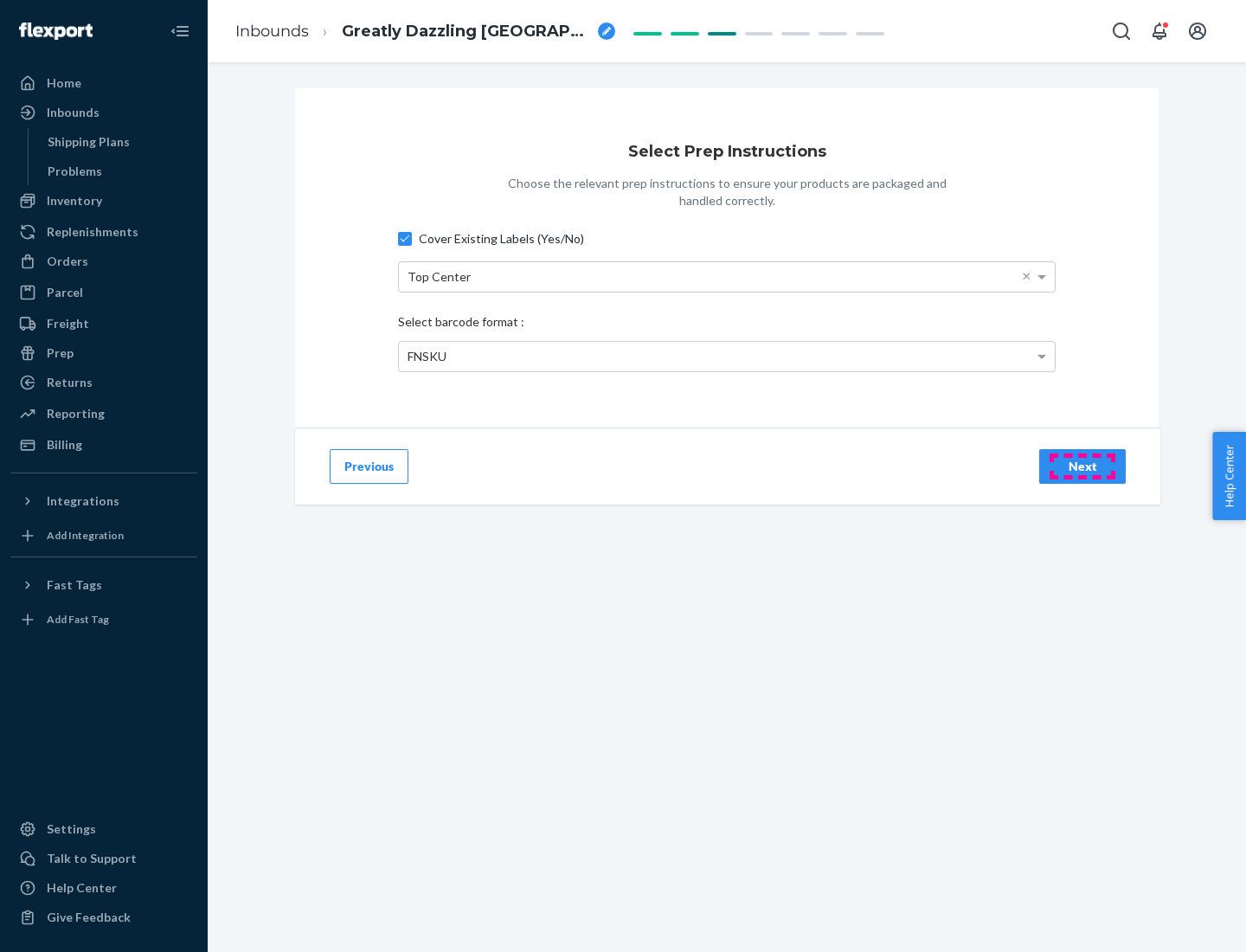
click at [1083, 466] on div "Next" at bounding box center [1082, 466] width 57 height 17
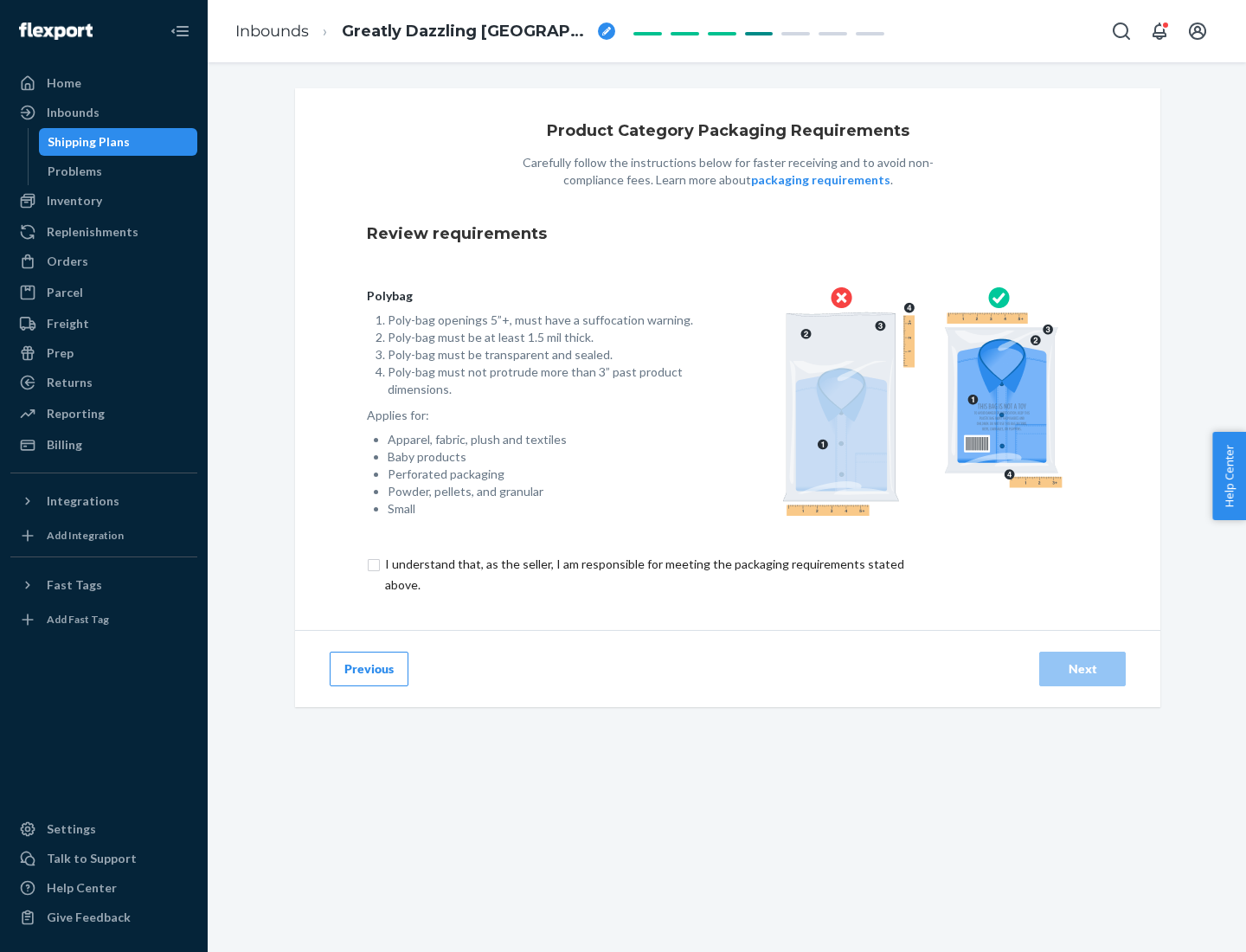
click at [643, 574] on input "checkbox" at bounding box center [654, 575] width 575 height 42
checkbox input "true"
click at [1083, 668] on div "Next" at bounding box center [1082, 669] width 57 height 17
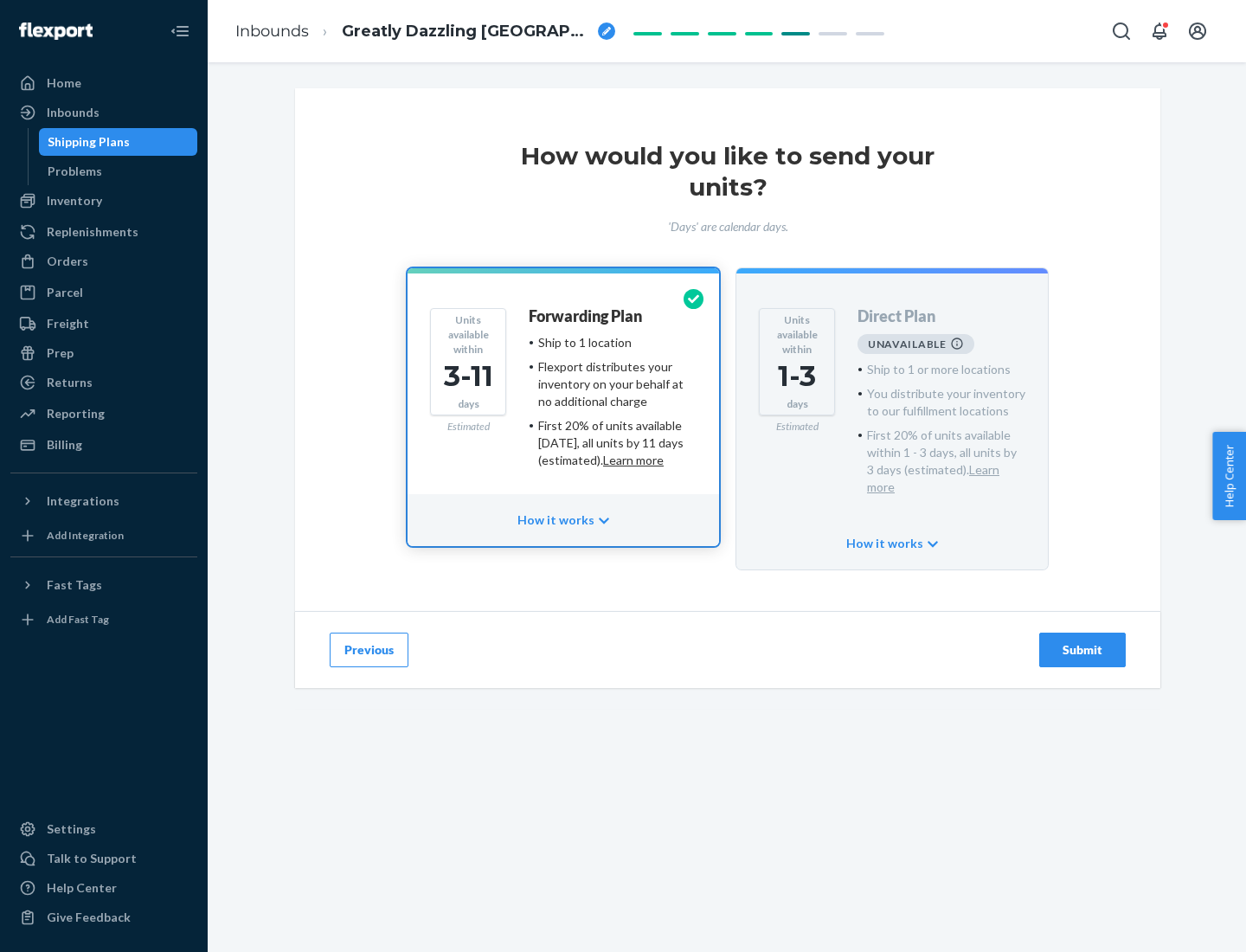
click at [587, 316] on h4 "Forwarding Plan" at bounding box center [586, 317] width 114 height 17
click at [1083, 641] on div "Submit" at bounding box center [1082, 650] width 57 height 17
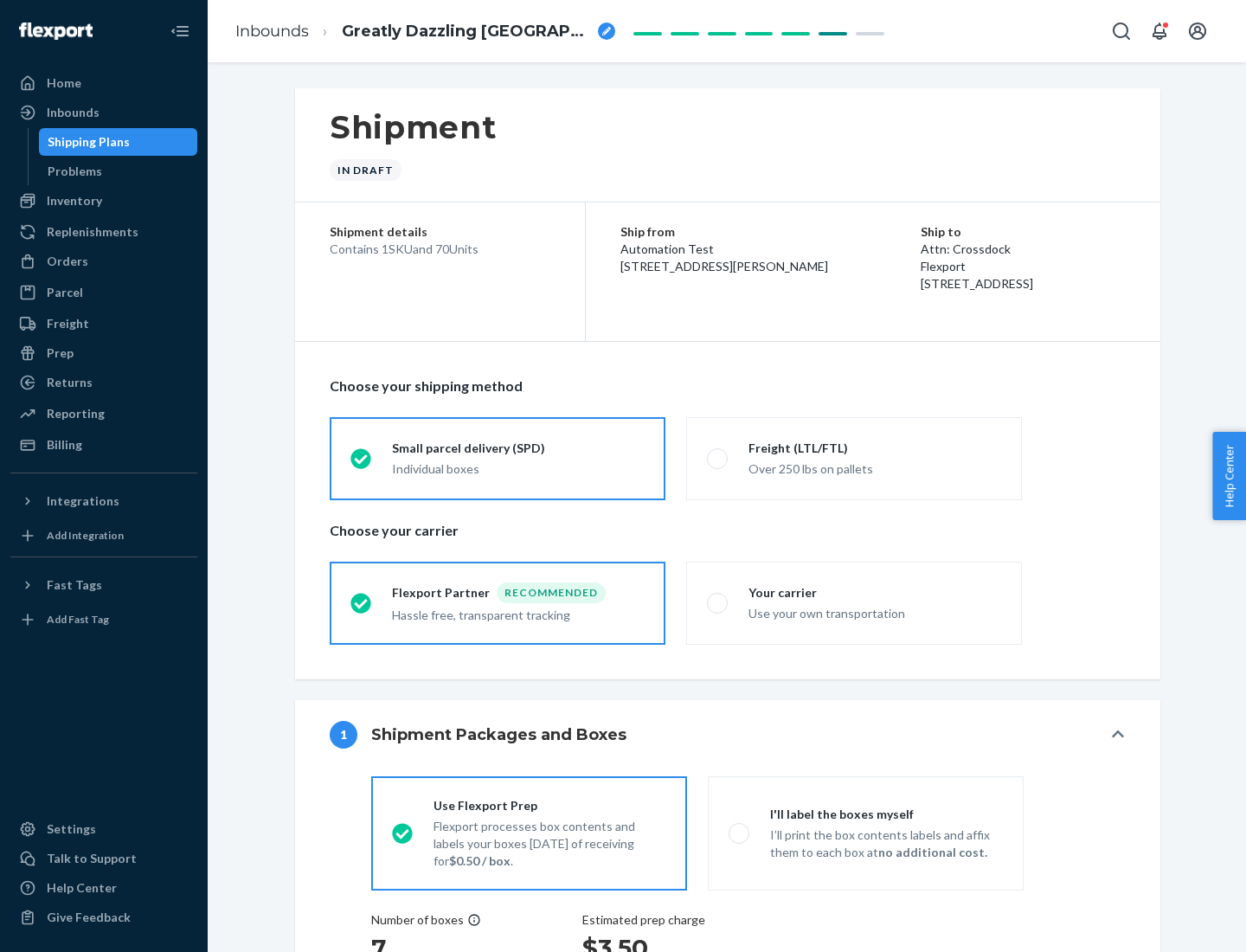
radio input "true"
radio input "false"
radio input "true"
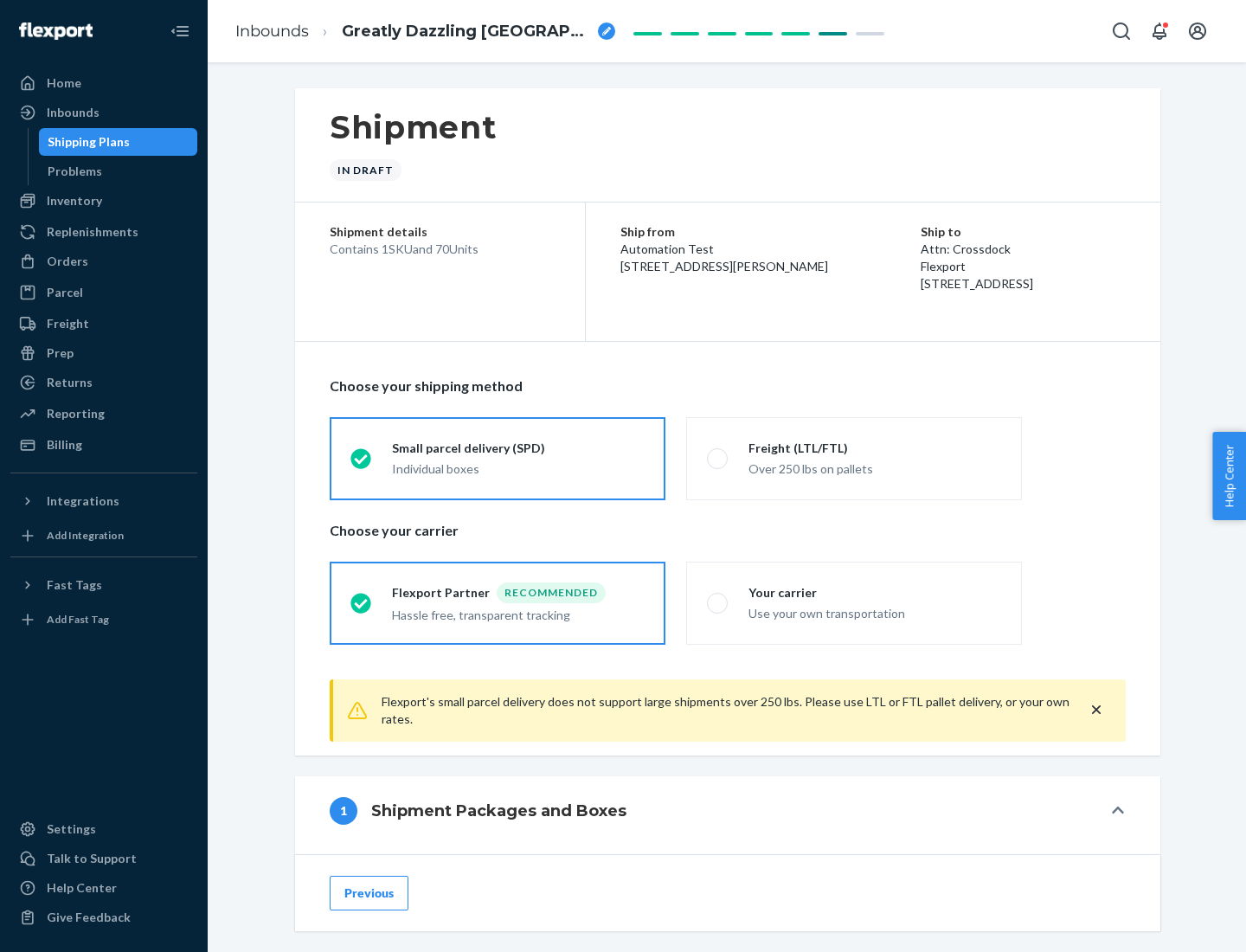
click at [519, 466] on div "Individual boxes" at bounding box center [518, 469] width 252 height 17
click at [361, 464] on input "Small parcel delivery (SPD) Individual boxes" at bounding box center [355, 458] width 11 height 11
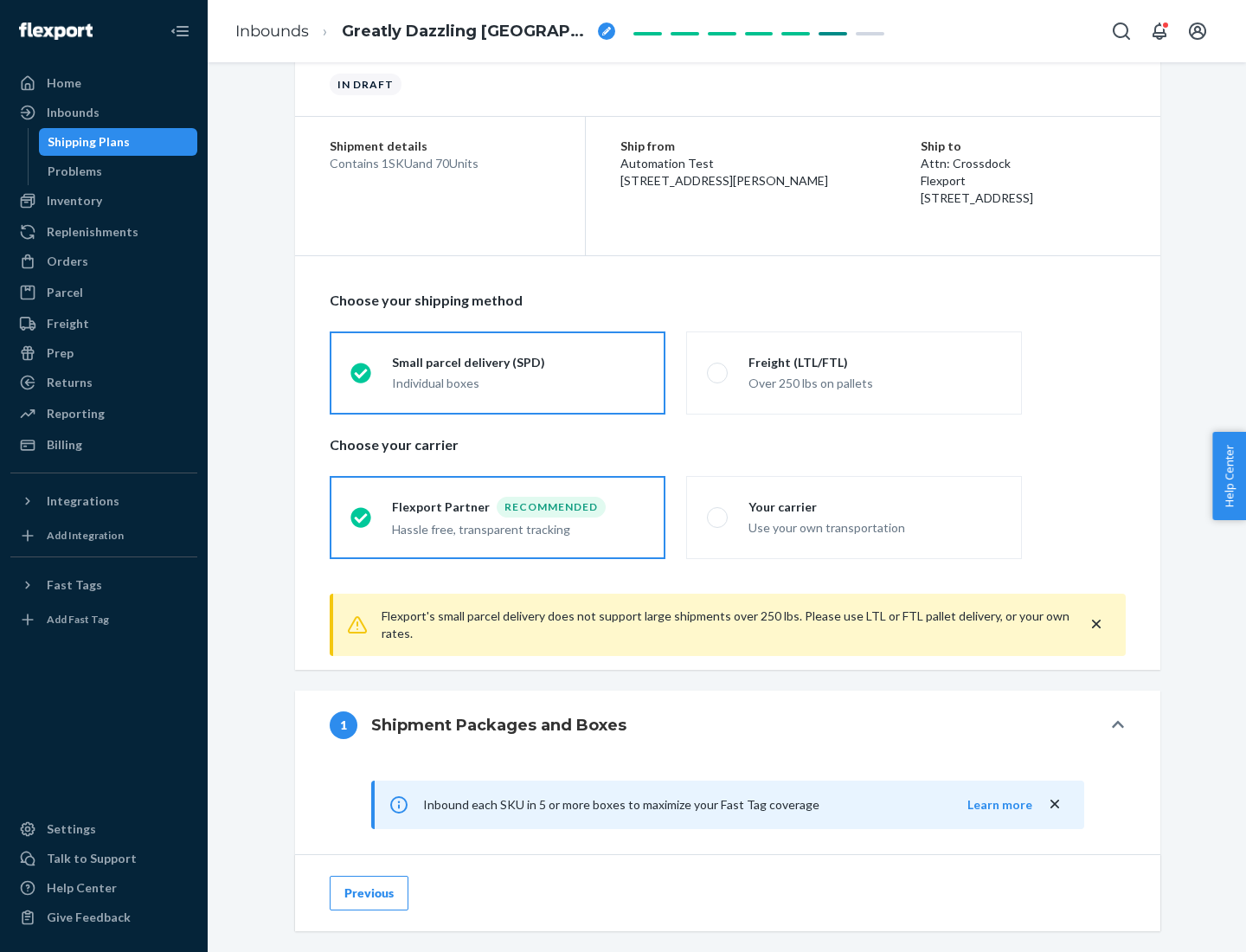
click at [875, 507] on div "Your carrier" at bounding box center [874, 507] width 252 height 17
click at [719, 512] on input "Your carrier Use your own transportation" at bounding box center [712, 517] width 11 height 11
radio input "true"
radio input "false"
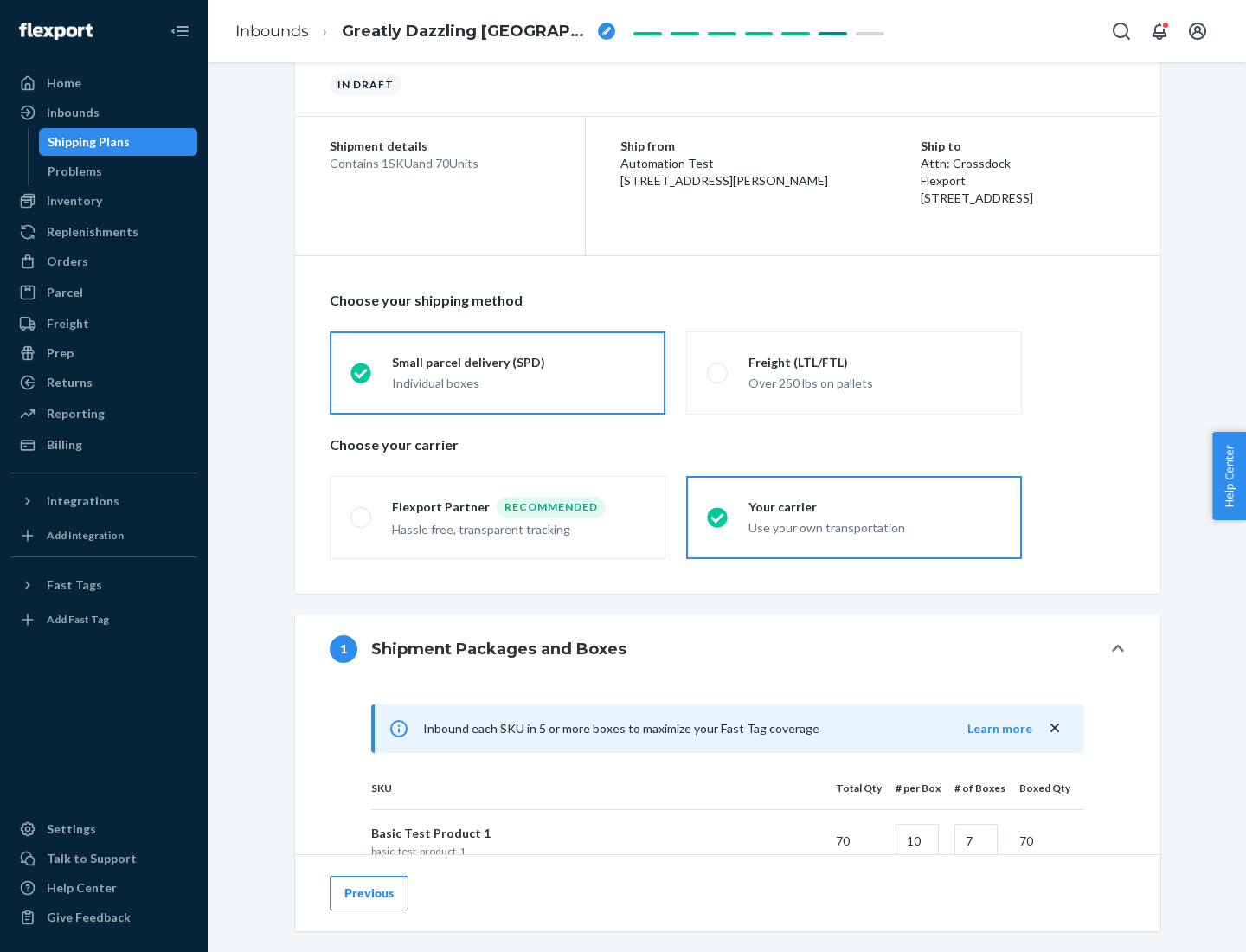
scroll to position [420, 0]
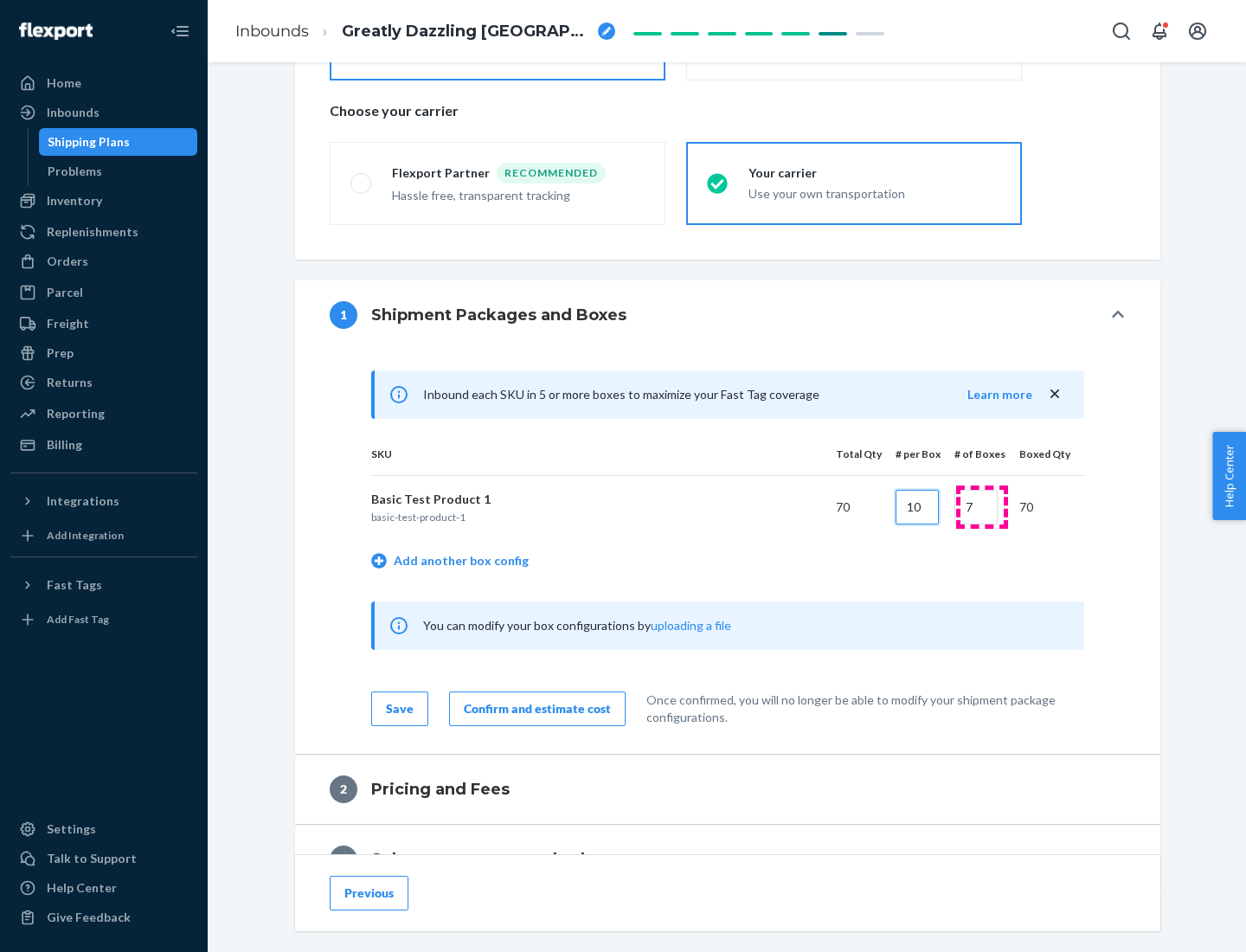
type input "10"
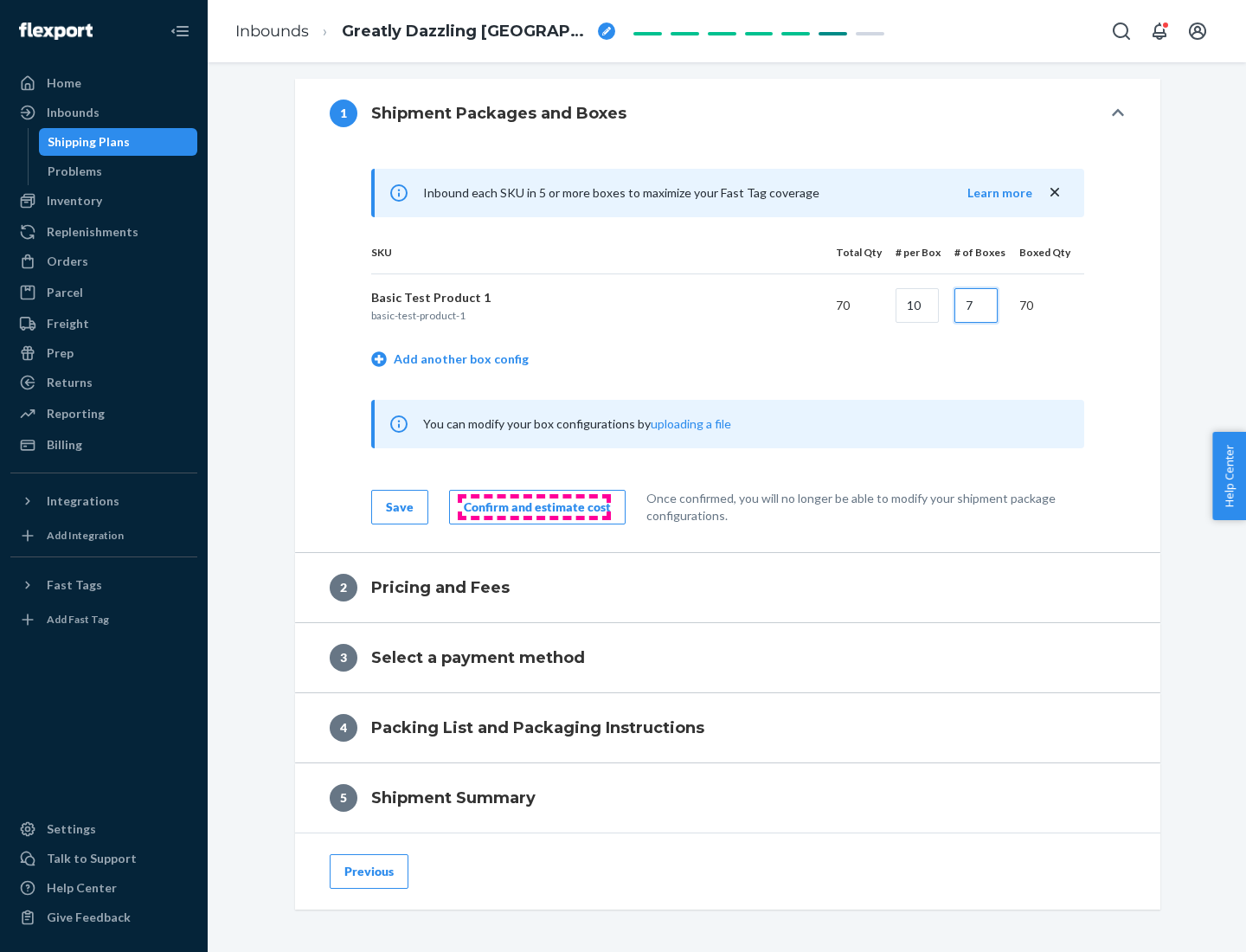
type input "7"
click at [534, 507] on div "Confirm and estimate cost" at bounding box center [537, 507] width 147 height 17
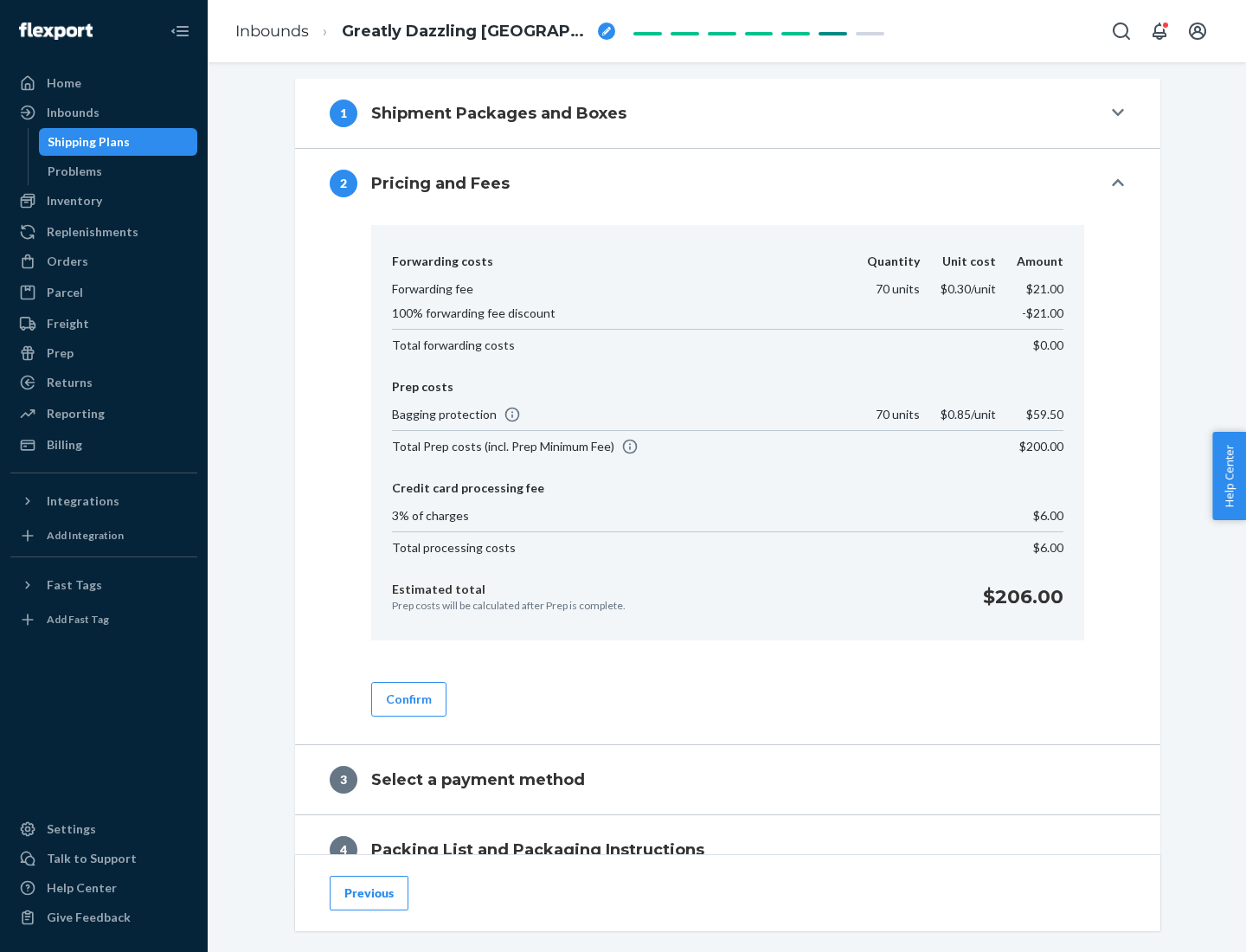
scroll to position [704, 0]
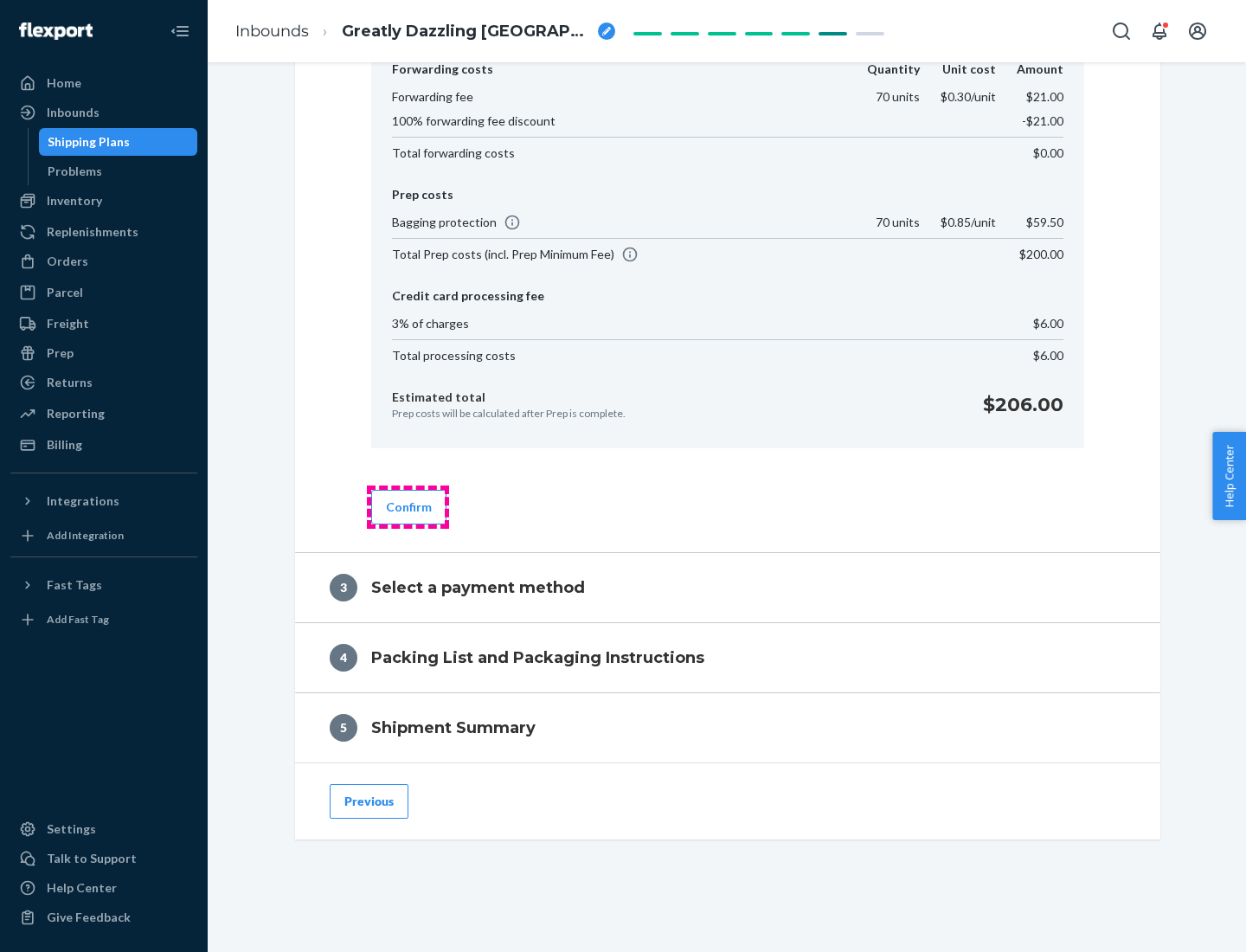
click at [408, 507] on button "Confirm" at bounding box center [409, 507] width 75 height 35
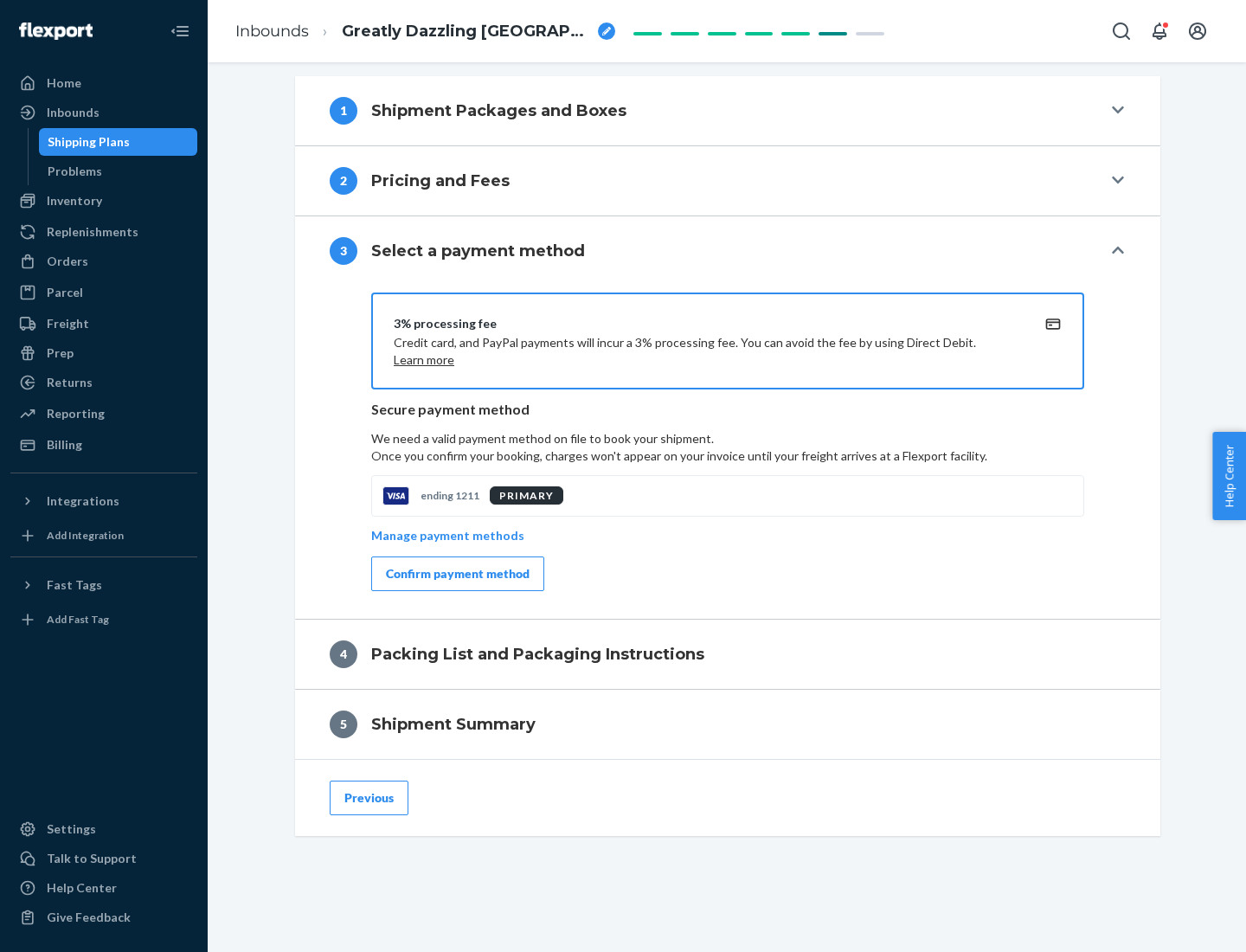
scroll to position [624, 0]
click at [456, 574] on div "Confirm payment method" at bounding box center [458, 574] width 144 height 17
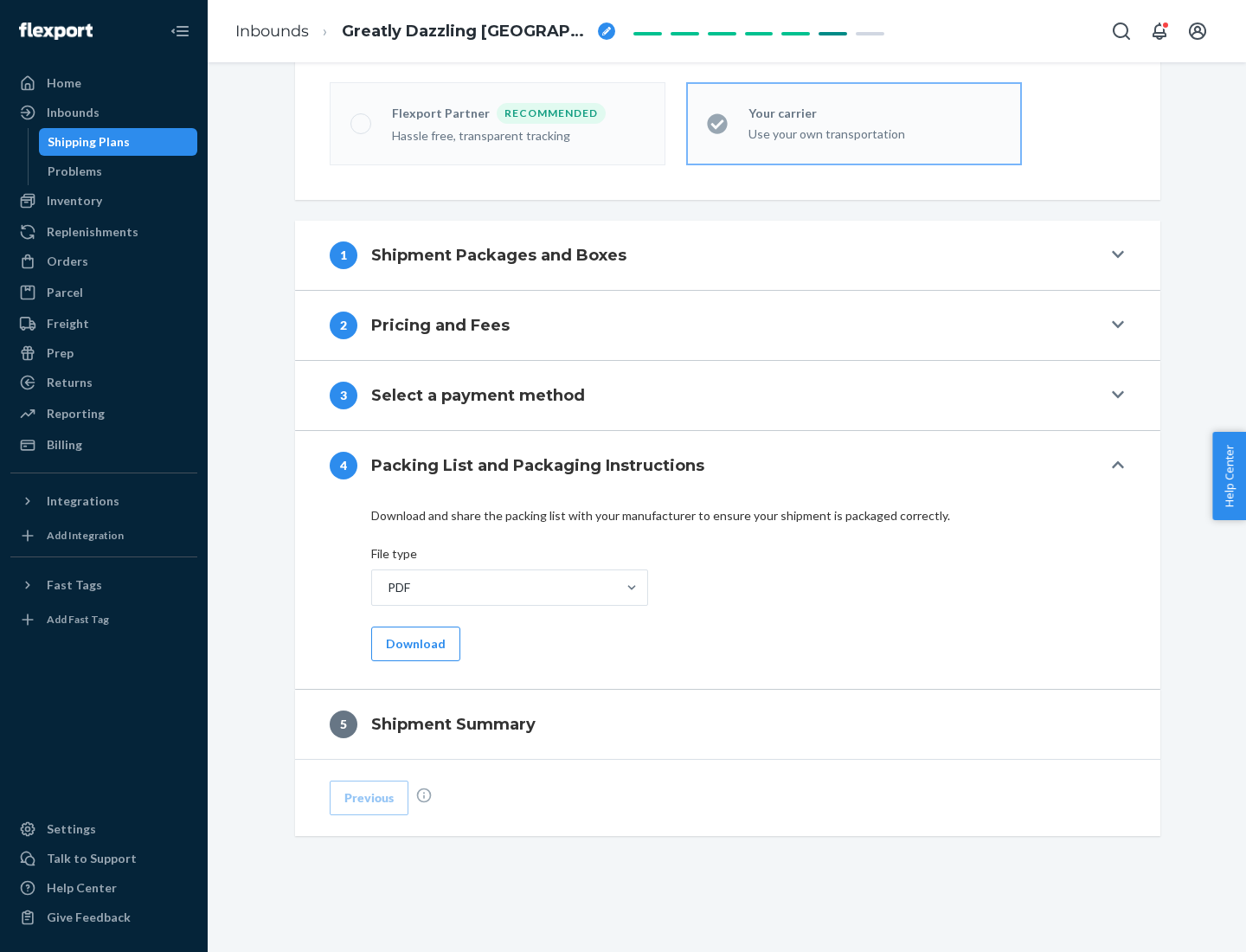
scroll to position [479, 0]
click at [414, 643] on button "Download" at bounding box center [416, 645] width 89 height 35
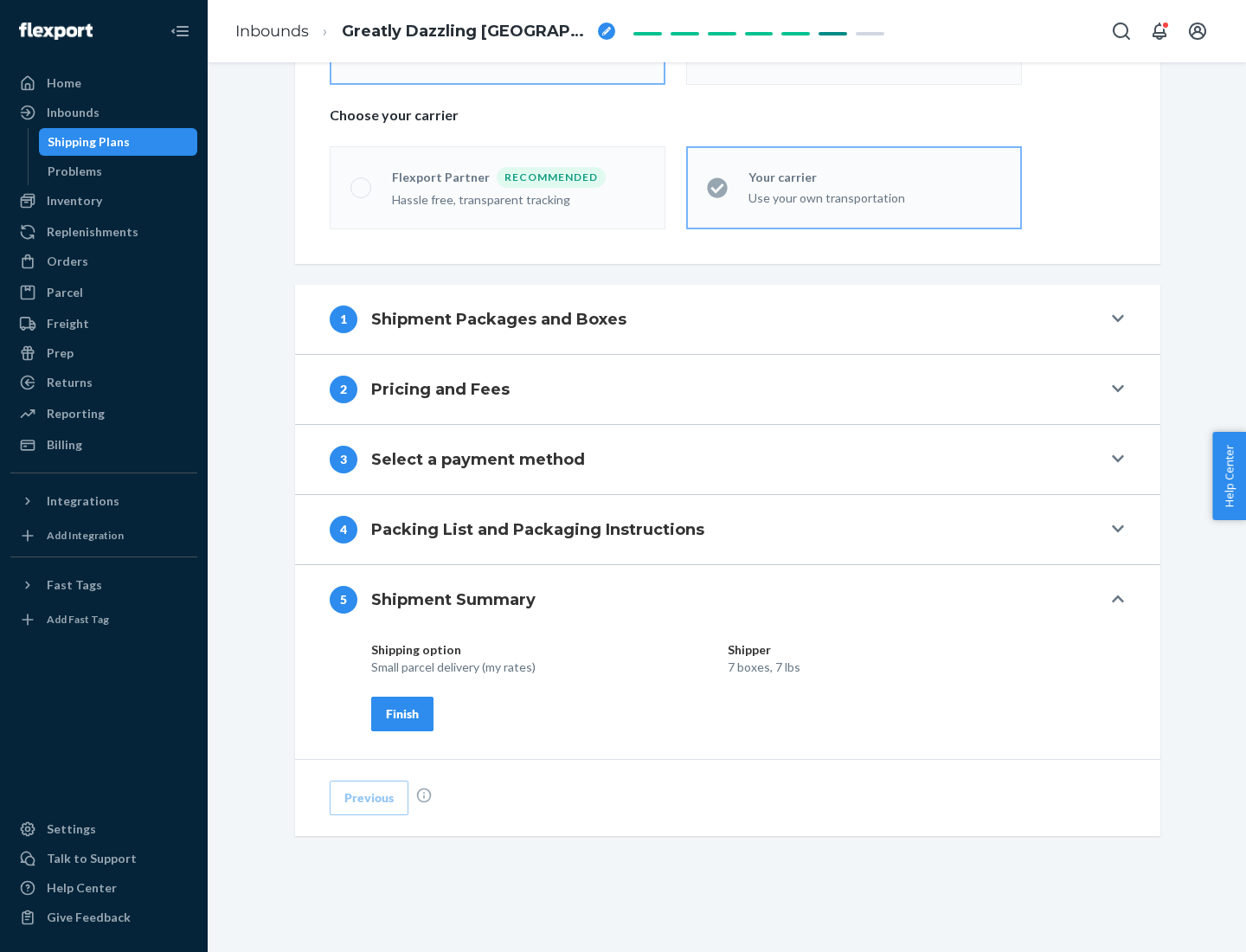
scroll to position [416, 0]
